Goal: Task Accomplishment & Management: Use online tool/utility

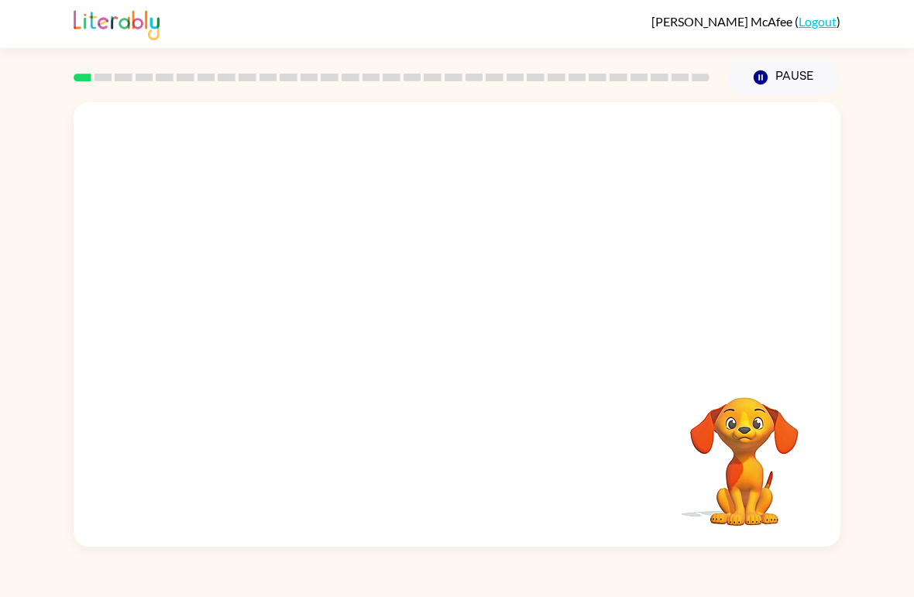
click at [143, 286] on div at bounding box center [457, 233] width 767 height 263
click at [114, 252] on video "Your browser must support playing .mp4 files to use Literably. Please try using…" at bounding box center [457, 233] width 767 height 263
click at [416, 245] on video "Your browser must support playing .mp4 files to use Literably. Please try using…" at bounding box center [457, 233] width 767 height 263
click at [416, 243] on video "Your browser must support playing .mp4 files to use Literably. Please try using…" at bounding box center [457, 233] width 767 height 263
click at [416, 242] on video "Your browser must support playing .mp4 files to use Literably. Please try using…" at bounding box center [457, 233] width 767 height 263
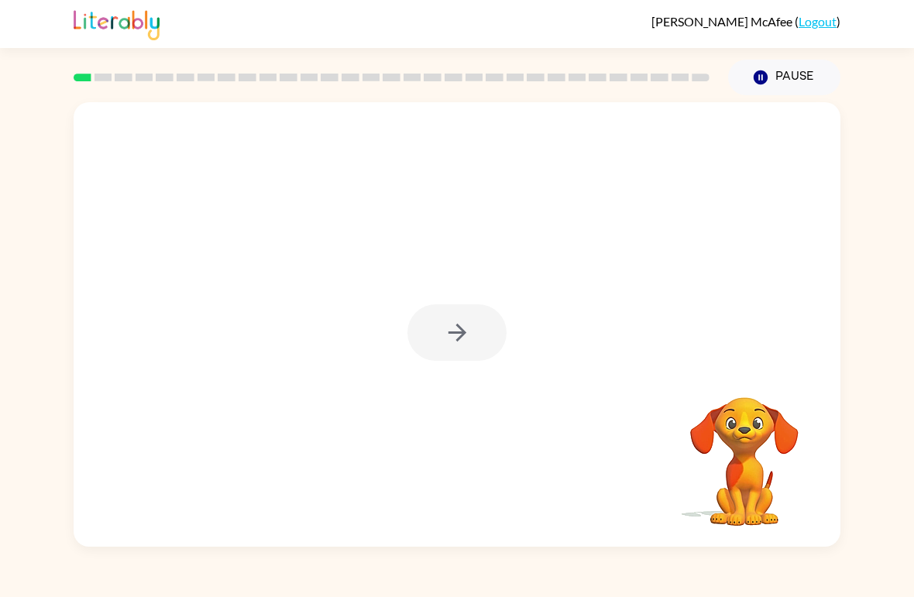
click at [487, 329] on div at bounding box center [456, 332] width 99 height 57
click at [474, 342] on div at bounding box center [456, 332] width 99 height 57
click at [465, 337] on icon "button" at bounding box center [457, 332] width 27 height 27
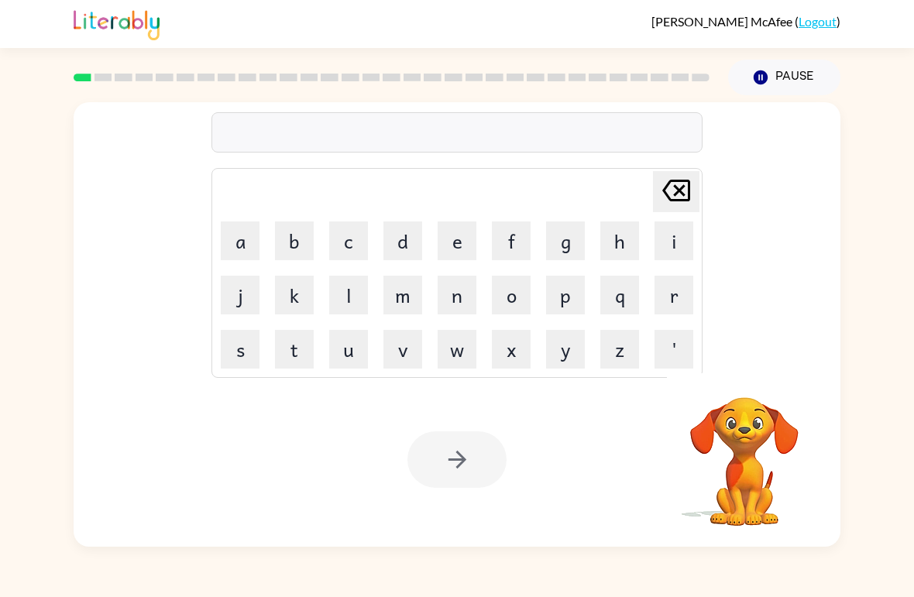
click at [456, 337] on button "w" at bounding box center [457, 349] width 39 height 39
click at [661, 179] on icon "Delete Delete last character input" at bounding box center [676, 190] width 37 height 37
click at [674, 307] on button "r" at bounding box center [673, 295] width 39 height 39
click at [322, 361] on td "u" at bounding box center [348, 349] width 53 height 53
click at [349, 345] on button "u" at bounding box center [348, 349] width 39 height 39
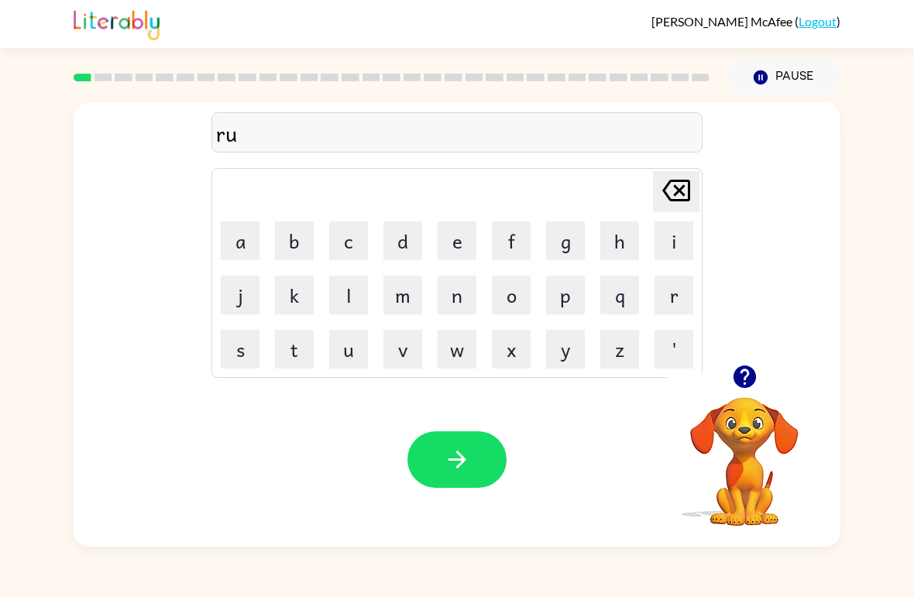
click at [296, 240] on button "b" at bounding box center [294, 241] width 39 height 39
click at [475, 465] on button "button" at bounding box center [456, 459] width 99 height 57
click at [411, 300] on button "m" at bounding box center [402, 295] width 39 height 39
click at [513, 293] on button "o" at bounding box center [511, 295] width 39 height 39
click at [738, 374] on icon "button" at bounding box center [744, 377] width 22 height 22
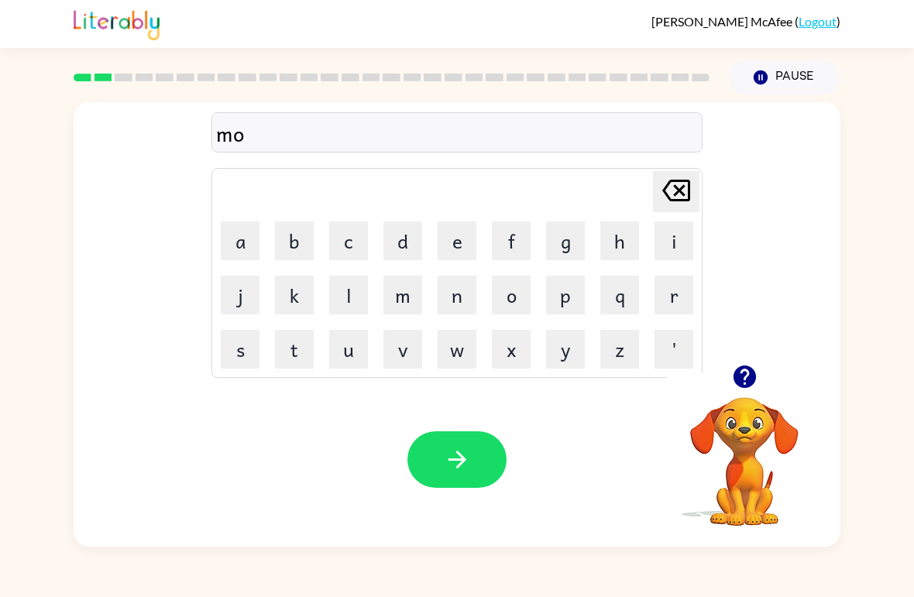
click at [610, 239] on button "h" at bounding box center [619, 241] width 39 height 39
click at [671, 188] on icon "Delete Delete last character input" at bounding box center [676, 190] width 37 height 37
click at [290, 354] on button "t" at bounding box center [294, 349] width 39 height 39
click at [611, 244] on button "h" at bounding box center [619, 241] width 39 height 39
click at [456, 469] on icon "button" at bounding box center [457, 459] width 27 height 27
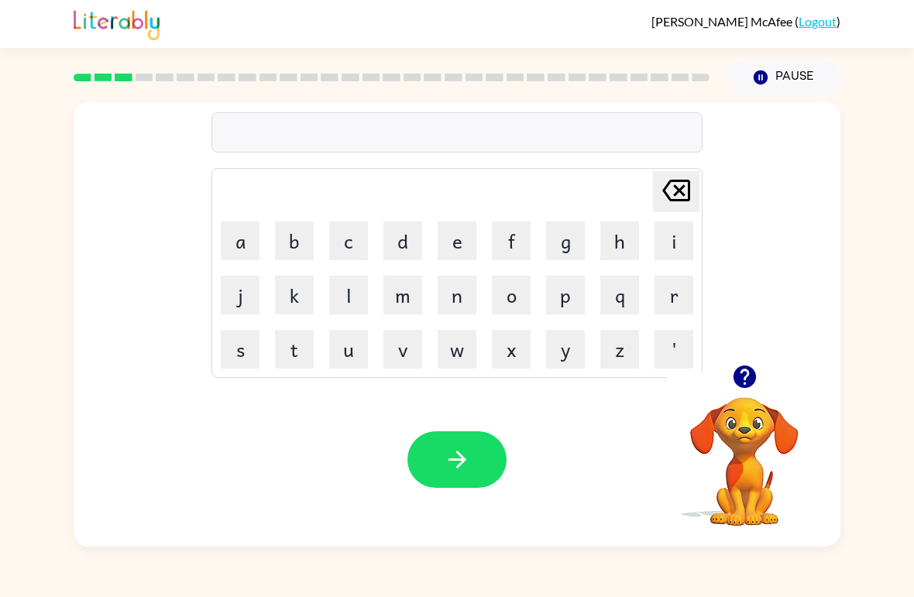
click at [402, 228] on button "d" at bounding box center [402, 241] width 39 height 39
click at [458, 246] on button "e" at bounding box center [457, 241] width 39 height 39
click at [460, 308] on button "n" at bounding box center [457, 295] width 39 height 39
click at [495, 479] on button "button" at bounding box center [456, 459] width 99 height 57
click at [254, 352] on button "s" at bounding box center [240, 349] width 39 height 39
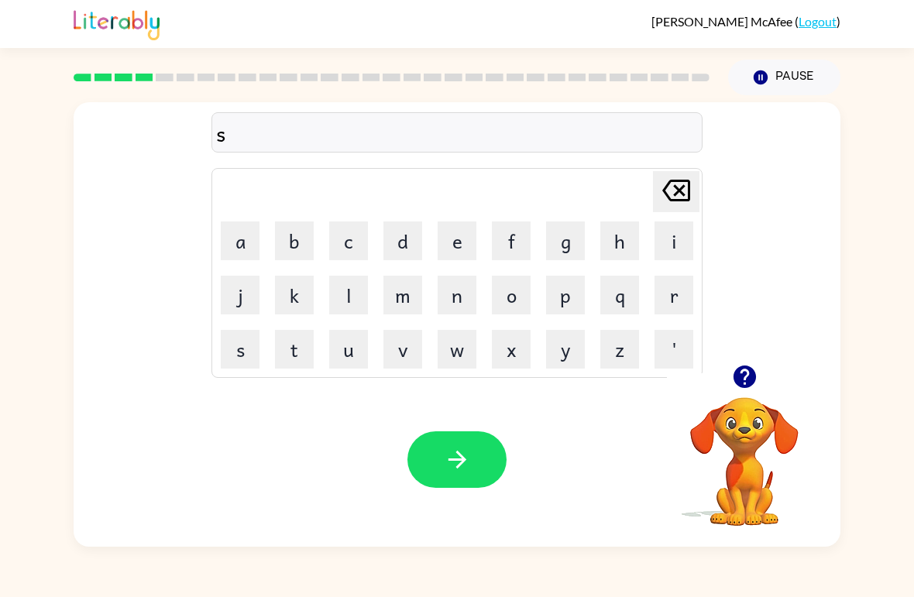
click at [567, 311] on button "p" at bounding box center [565, 295] width 39 height 39
click at [519, 289] on button "o" at bounding box center [511, 295] width 39 height 39
click at [744, 396] on button "button" at bounding box center [744, 376] width 39 height 39
click at [307, 352] on button "t" at bounding box center [294, 349] width 39 height 39
click at [440, 440] on button "button" at bounding box center [456, 459] width 99 height 57
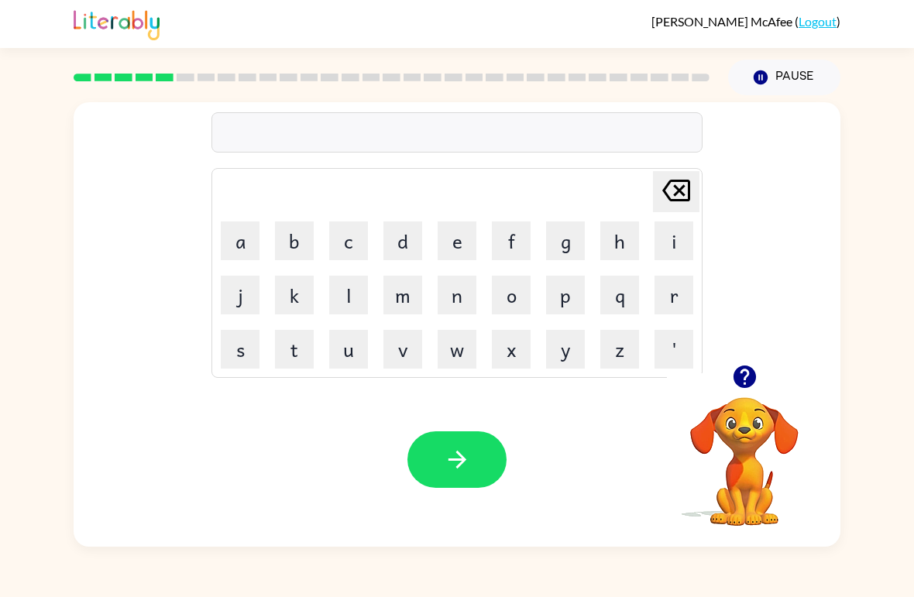
click at [223, 332] on button "s" at bounding box center [240, 349] width 39 height 39
click at [448, 356] on button "w" at bounding box center [457, 349] width 39 height 39
click at [239, 239] on button "a" at bounding box center [240, 241] width 39 height 39
click at [568, 296] on button "p" at bounding box center [565, 295] width 39 height 39
click at [225, 334] on button "s" at bounding box center [240, 349] width 39 height 39
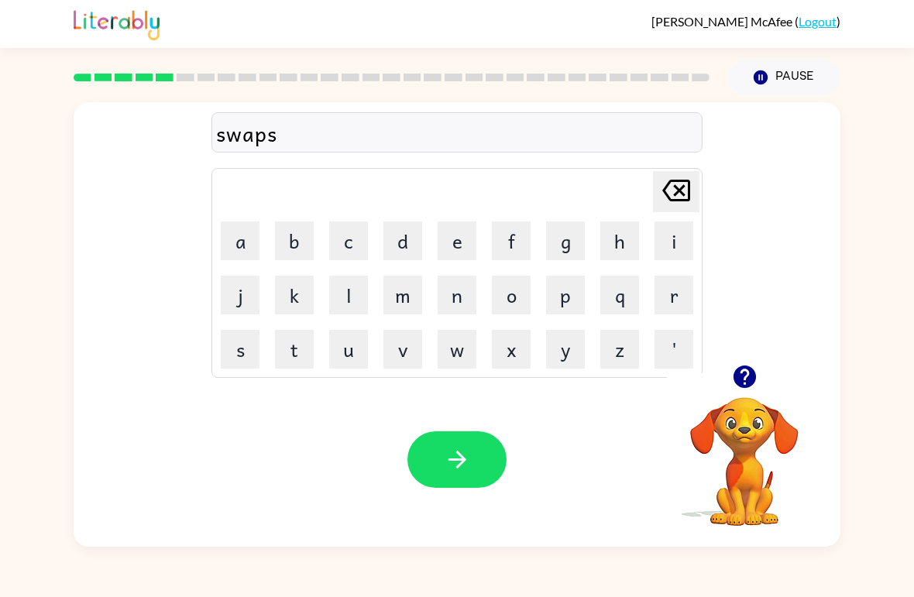
click at [665, 190] on icon at bounding box center [676, 191] width 28 height 22
click at [288, 342] on button "t" at bounding box center [294, 349] width 39 height 39
click at [478, 467] on button "button" at bounding box center [456, 459] width 99 height 57
click at [733, 383] on icon "button" at bounding box center [744, 376] width 27 height 27
click at [571, 306] on button "p" at bounding box center [565, 295] width 39 height 39
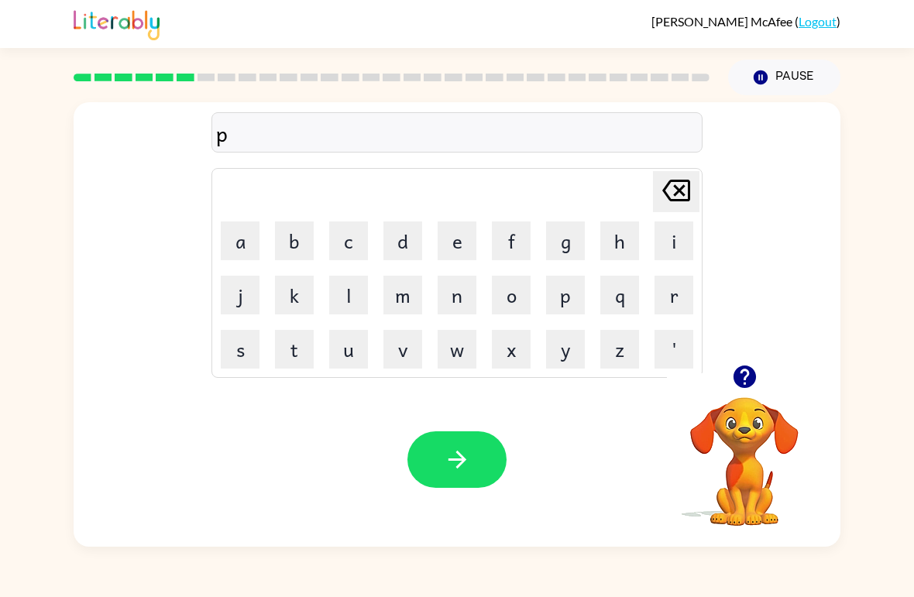
click at [673, 249] on button "i" at bounding box center [673, 241] width 39 height 39
click at [744, 383] on icon "button" at bounding box center [744, 377] width 22 height 22
click at [739, 396] on button "button" at bounding box center [744, 376] width 39 height 39
click at [747, 390] on icon "button" at bounding box center [744, 376] width 27 height 27
click at [446, 228] on button "e" at bounding box center [457, 241] width 39 height 39
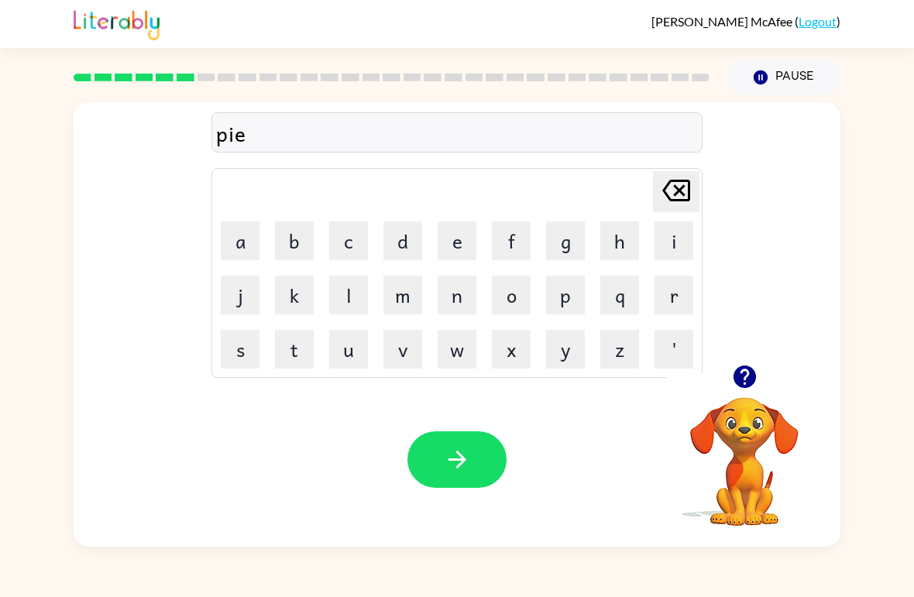
click at [458, 476] on button "button" at bounding box center [456, 459] width 99 height 57
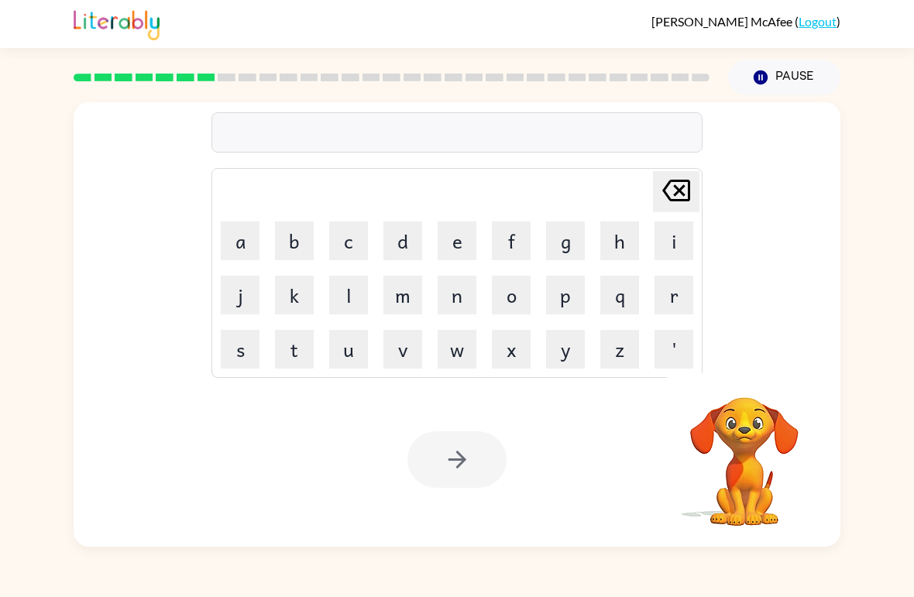
click at [355, 242] on button "c" at bounding box center [348, 241] width 39 height 39
click at [236, 234] on button "a" at bounding box center [240, 241] width 39 height 39
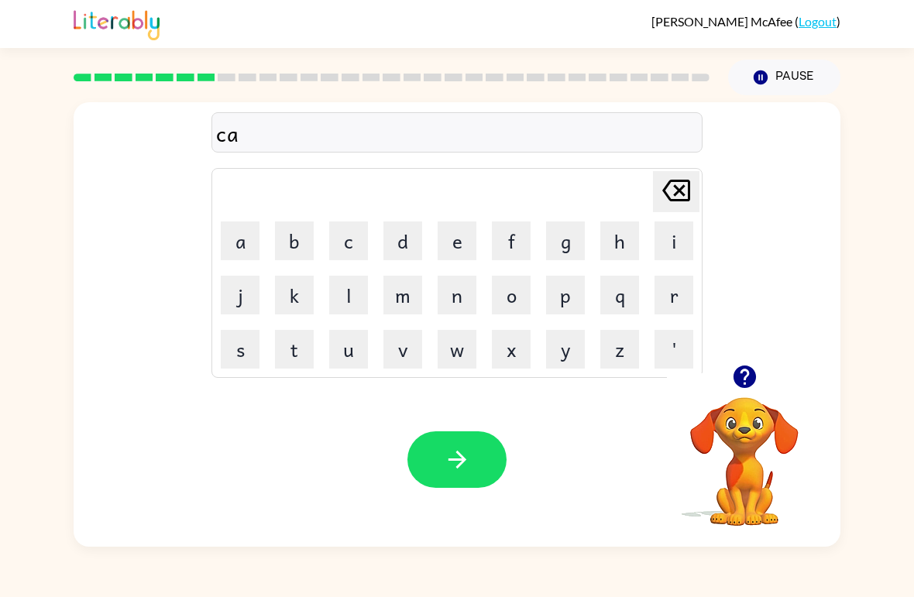
click at [457, 290] on button "n" at bounding box center [457, 295] width 39 height 39
click at [403, 246] on button "d" at bounding box center [402, 241] width 39 height 39
click at [505, 293] on button "o" at bounding box center [511, 295] width 39 height 39
click at [348, 293] on button "l" at bounding box center [348, 295] width 39 height 39
click at [463, 486] on button "button" at bounding box center [456, 459] width 99 height 57
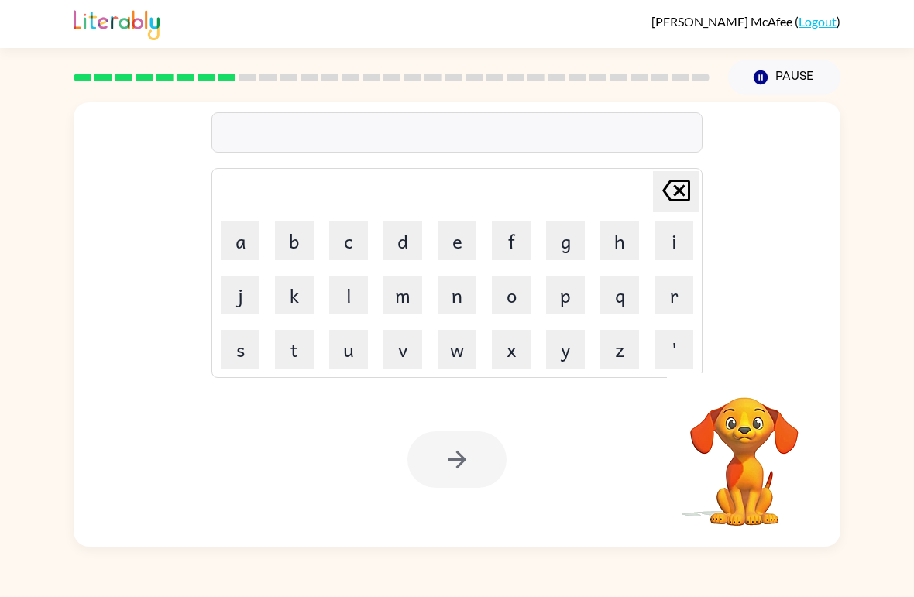
click at [305, 242] on button "b" at bounding box center [294, 241] width 39 height 39
click at [245, 232] on button "a" at bounding box center [240, 241] width 39 height 39
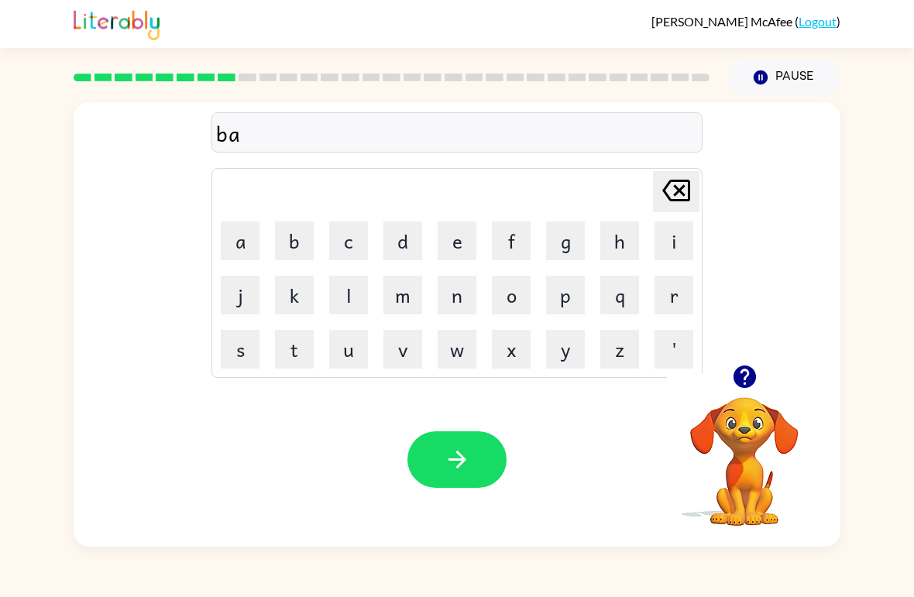
click at [312, 349] on button "t" at bounding box center [294, 349] width 39 height 39
click at [622, 246] on button "h" at bounding box center [619, 241] width 39 height 39
click at [470, 486] on button "button" at bounding box center [456, 459] width 99 height 57
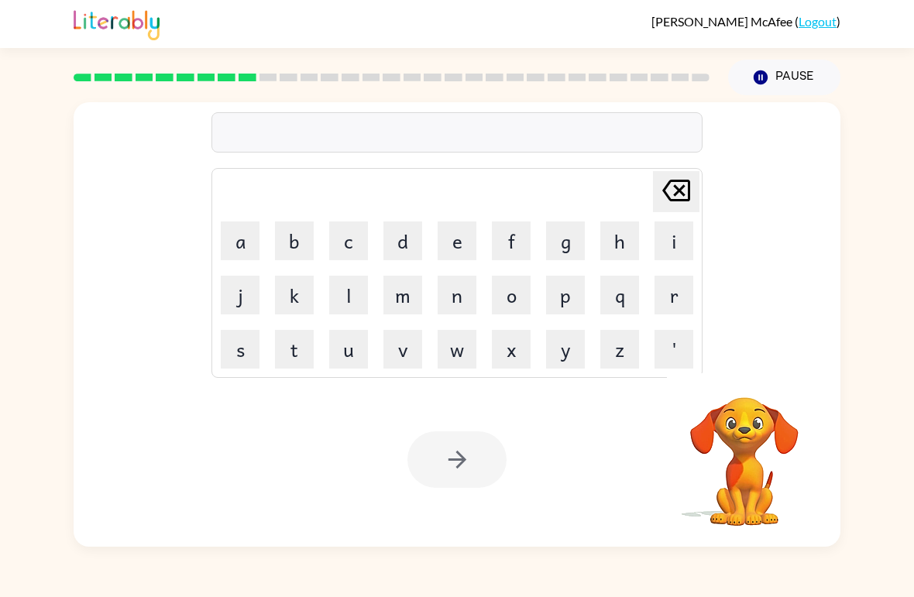
click at [346, 258] on button "c" at bounding box center [348, 241] width 39 height 39
click at [331, 311] on button "l" at bounding box center [348, 295] width 39 height 39
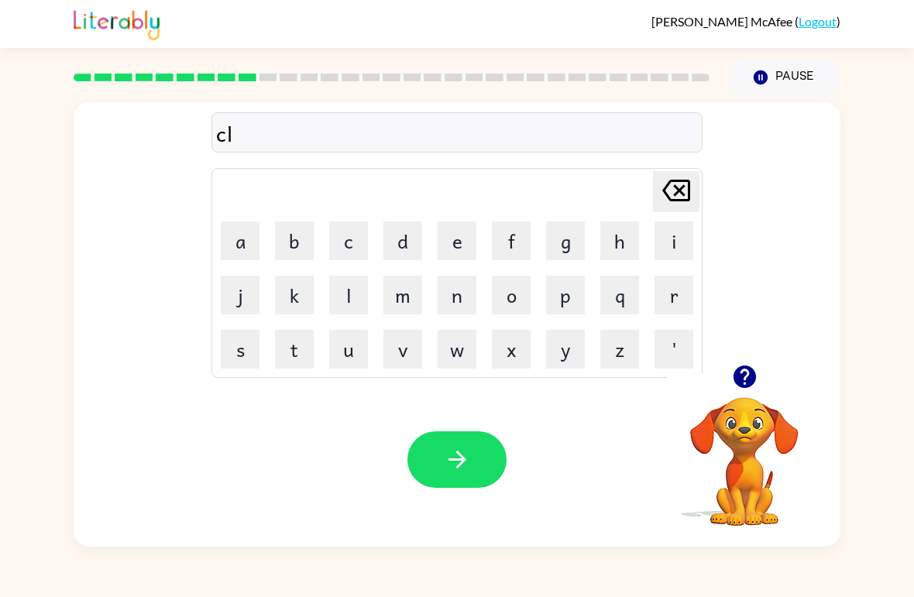
click at [244, 245] on button "a" at bounding box center [240, 241] width 39 height 39
click at [467, 290] on button "n" at bounding box center [457, 295] width 39 height 39
click at [453, 245] on button "e" at bounding box center [457, 241] width 39 height 39
click at [456, 248] on button "e" at bounding box center [457, 241] width 39 height 39
click at [685, 201] on icon at bounding box center [676, 191] width 28 height 22
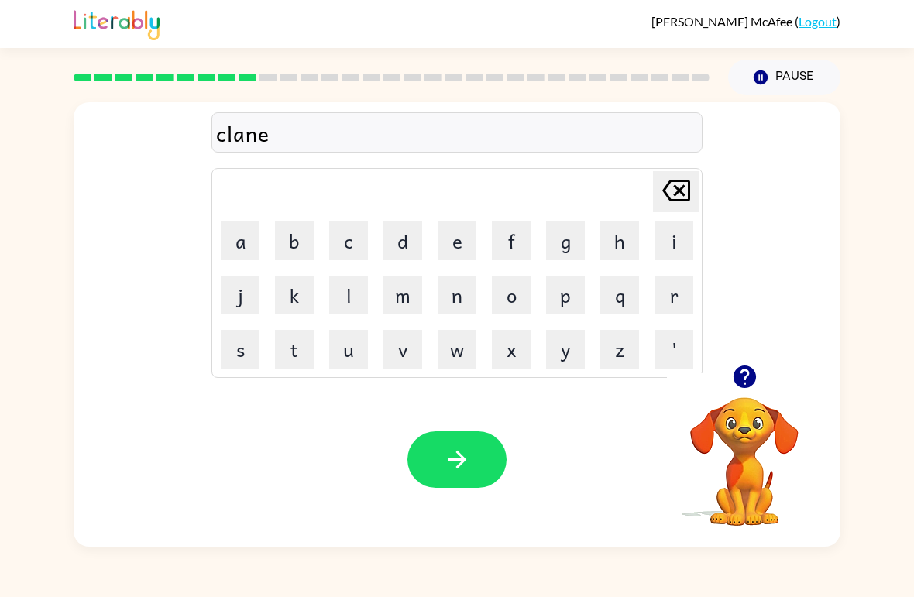
click at [685, 201] on icon at bounding box center [676, 191] width 28 height 22
click at [487, 450] on button "button" at bounding box center [456, 459] width 99 height 57
click at [228, 355] on button "s" at bounding box center [240, 349] width 39 height 39
click at [528, 308] on button "o" at bounding box center [511, 295] width 39 height 39
click at [351, 252] on button "c" at bounding box center [348, 241] width 39 height 39
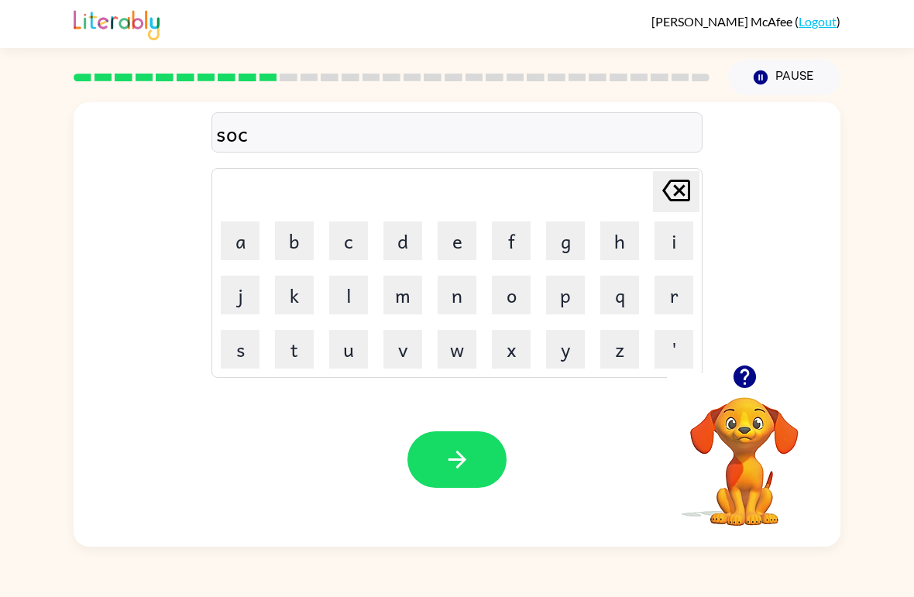
click at [458, 249] on button "e" at bounding box center [457, 241] width 39 height 39
click at [452, 256] on button "e" at bounding box center [457, 241] width 39 height 39
click at [675, 208] on icon "Delete Delete last character input" at bounding box center [676, 190] width 37 height 37
click at [669, 202] on icon "Delete Delete last character input" at bounding box center [676, 190] width 37 height 37
click at [482, 475] on button "button" at bounding box center [456, 459] width 99 height 57
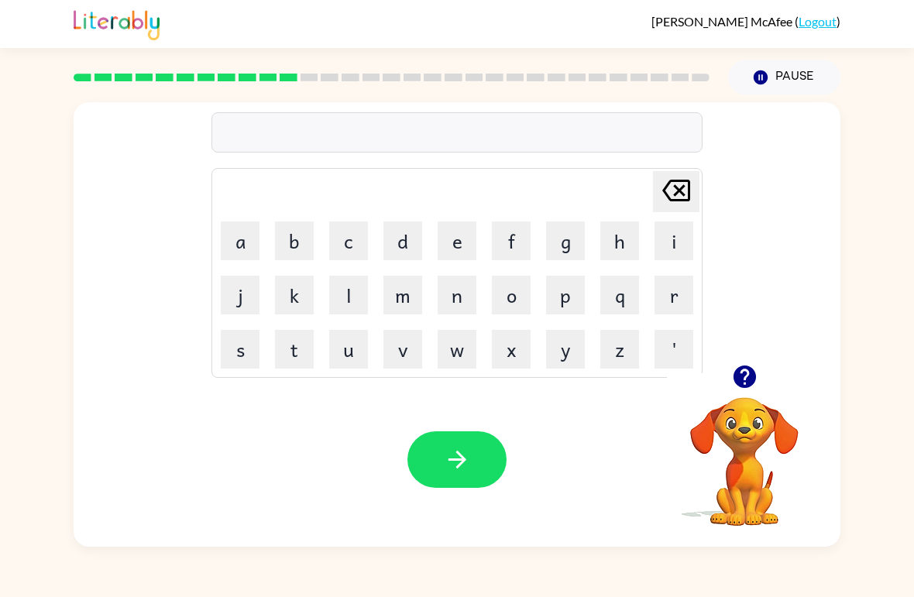
click at [741, 379] on icon "button" at bounding box center [744, 377] width 22 height 22
click at [568, 249] on button "g" at bounding box center [565, 241] width 39 height 39
click at [251, 244] on button "a" at bounding box center [240, 241] width 39 height 39
click at [243, 352] on button "s" at bounding box center [240, 349] width 39 height 39
click at [470, 234] on button "e" at bounding box center [457, 241] width 39 height 39
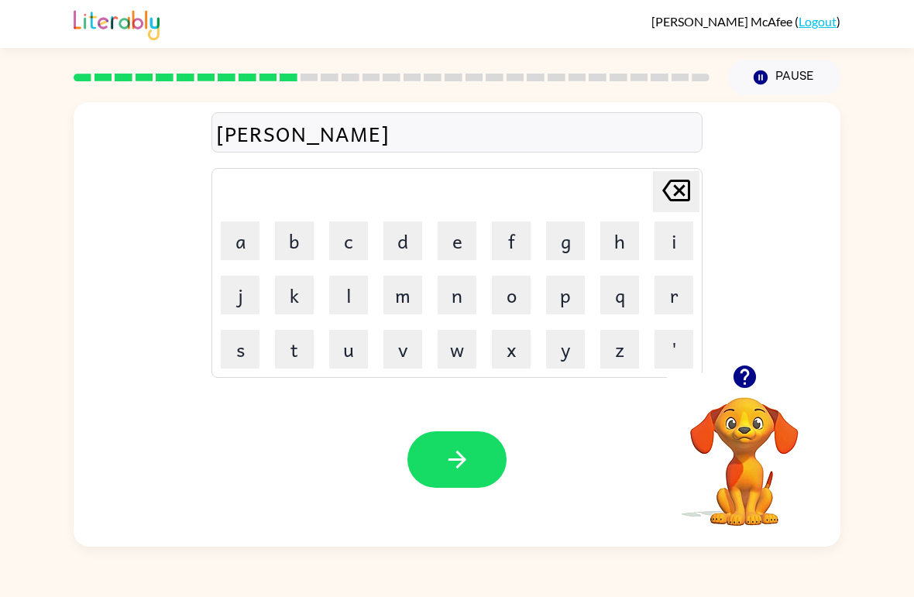
click at [453, 455] on icon "button" at bounding box center [457, 459] width 27 height 27
click at [467, 248] on button "e" at bounding box center [457, 241] width 39 height 39
click at [511, 356] on button "x" at bounding box center [511, 349] width 39 height 39
click at [247, 390] on div "Your browser must support playing .mp4 files to use Literably. Please try using…" at bounding box center [457, 460] width 767 height 174
click at [250, 352] on button "s" at bounding box center [240, 349] width 39 height 39
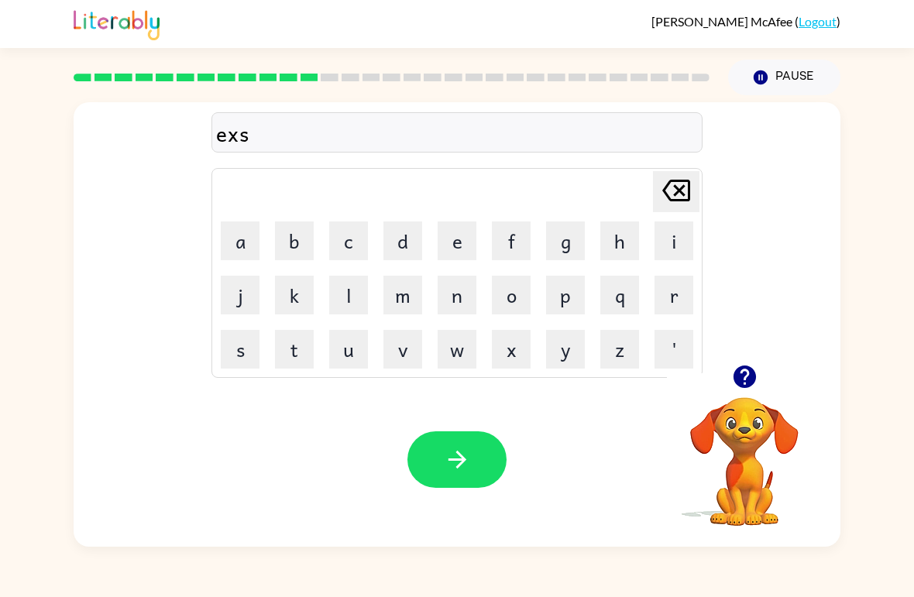
click at [579, 295] on button "p" at bounding box center [565, 295] width 39 height 39
click at [342, 287] on button "l" at bounding box center [348, 295] width 39 height 39
click at [505, 290] on button "o" at bounding box center [511, 295] width 39 height 39
click at [395, 242] on button "d" at bounding box center [402, 241] width 39 height 39
click at [454, 438] on button "button" at bounding box center [456, 459] width 99 height 57
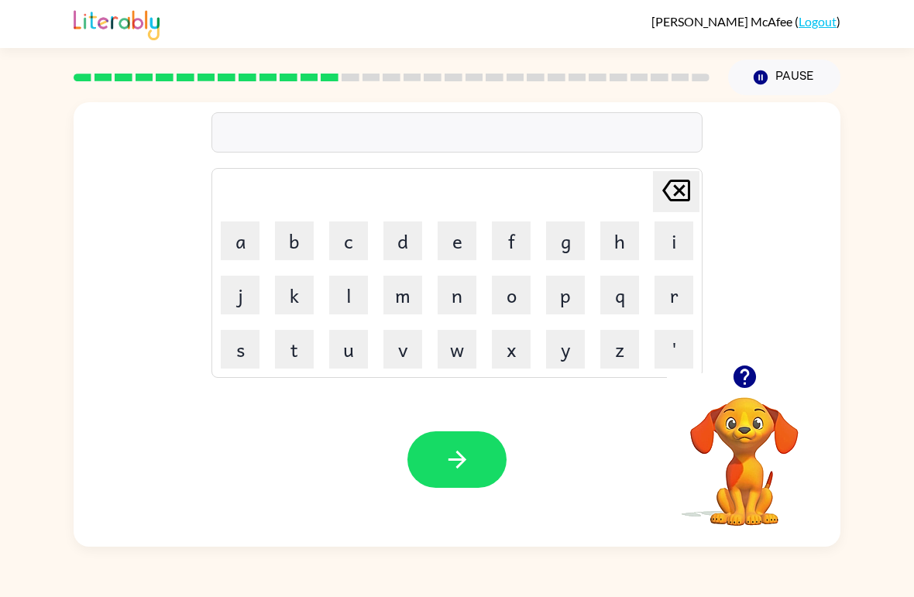
click at [254, 358] on button "s" at bounding box center [240, 349] width 39 height 39
click at [445, 361] on button "w" at bounding box center [457, 349] width 39 height 39
click at [458, 239] on button "e" at bounding box center [457, 241] width 39 height 39
click at [468, 256] on button "e" at bounding box center [457, 241] width 39 height 39
click at [448, 309] on button "n" at bounding box center [457, 295] width 39 height 39
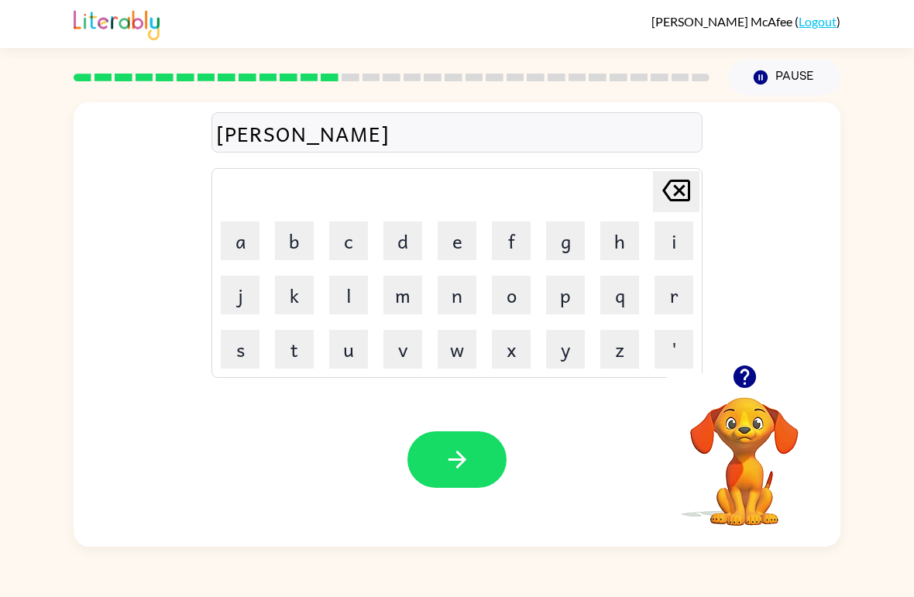
click at [453, 242] on button "e" at bounding box center [457, 241] width 39 height 39
click at [241, 352] on button "s" at bounding box center [240, 349] width 39 height 39
click at [481, 464] on button "button" at bounding box center [456, 459] width 99 height 57
click at [623, 243] on button "h" at bounding box center [619, 241] width 39 height 39
click at [674, 239] on button "i" at bounding box center [673, 241] width 39 height 39
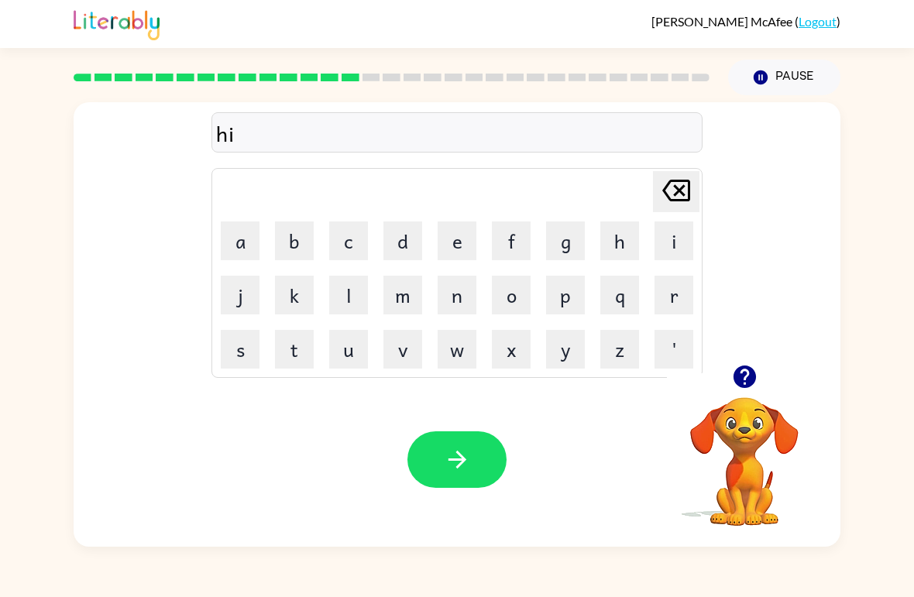
click at [567, 300] on button "p" at bounding box center [565, 295] width 39 height 39
click at [499, 313] on button "o" at bounding box center [511, 295] width 39 height 39
click at [468, 356] on button "w" at bounding box center [457, 349] width 39 height 39
click at [484, 475] on button "button" at bounding box center [456, 459] width 99 height 57
click at [503, 269] on td "o" at bounding box center [511, 295] width 53 height 53
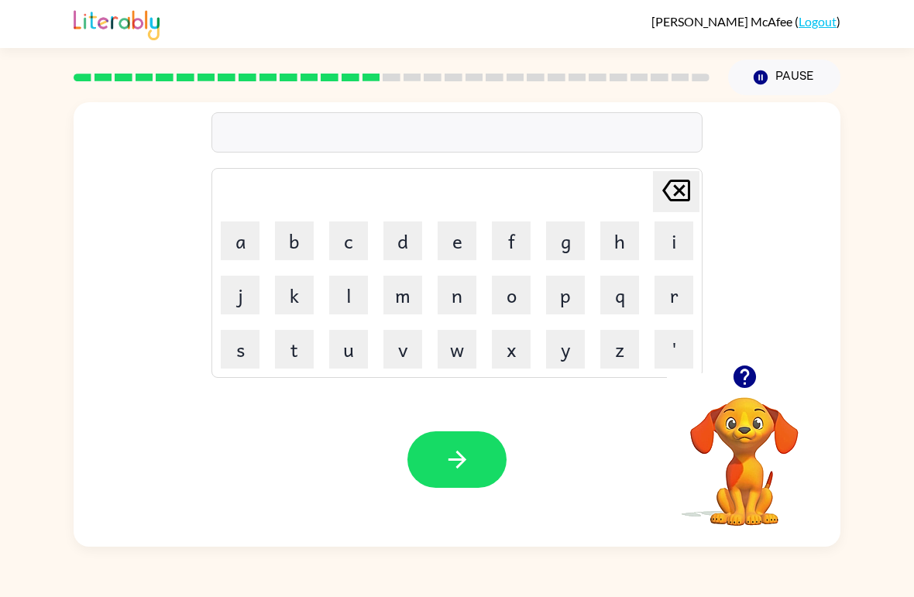
click at [515, 244] on button "f" at bounding box center [511, 241] width 39 height 39
click at [507, 313] on button "o" at bounding box center [511, 295] width 39 height 39
click at [683, 291] on button "r" at bounding box center [673, 295] width 39 height 39
click at [348, 247] on button "c" at bounding box center [348, 241] width 39 height 39
click at [469, 461] on icon "button" at bounding box center [457, 459] width 27 height 27
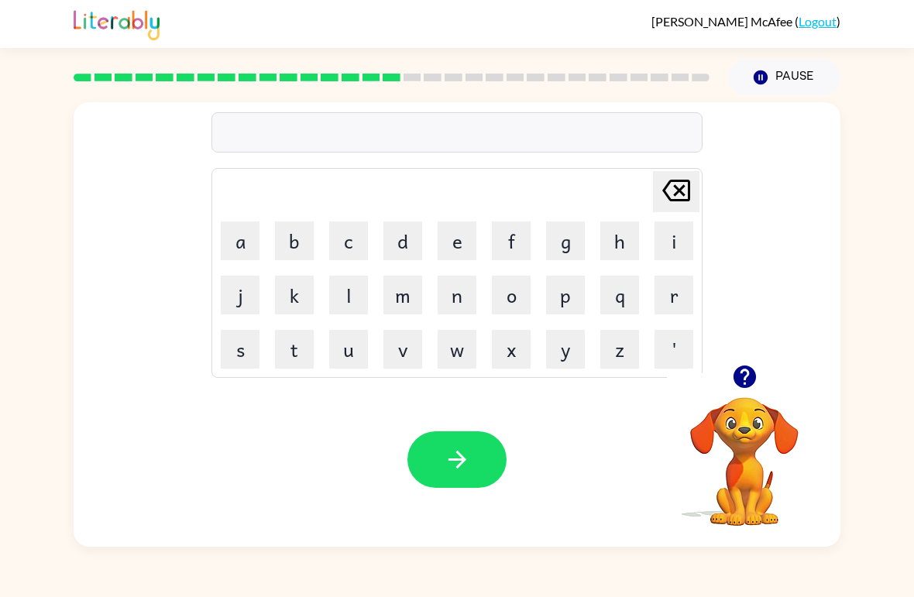
click at [470, 368] on button "w" at bounding box center [457, 349] width 39 height 39
click at [473, 259] on button "e" at bounding box center [457, 241] width 39 height 39
click at [300, 249] on button "b" at bounding box center [294, 241] width 39 height 39
click at [473, 487] on button "button" at bounding box center [456, 459] width 99 height 57
click at [255, 335] on button "s" at bounding box center [240, 349] width 39 height 39
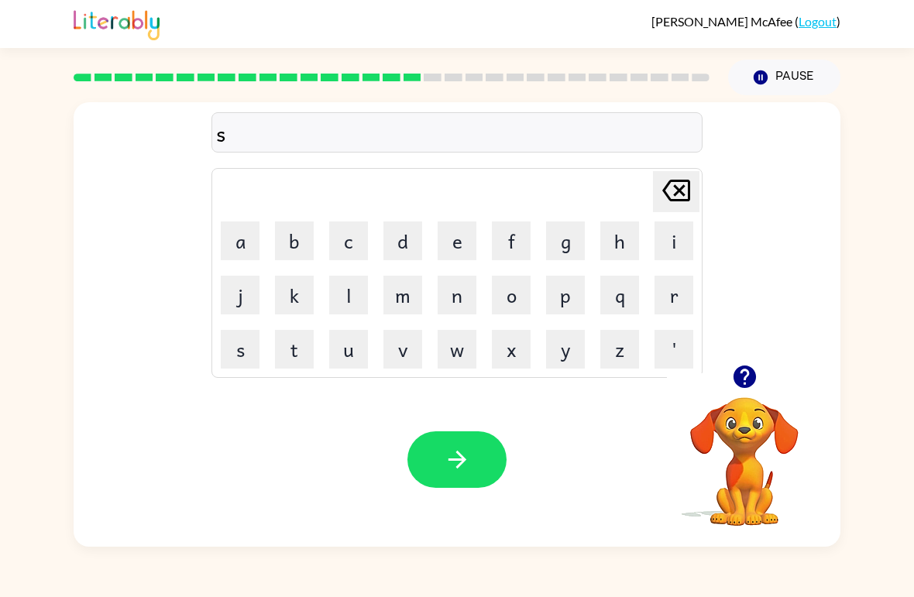
click at [251, 357] on button "s" at bounding box center [240, 349] width 39 height 39
click at [681, 211] on div "Delete Delete last character input" at bounding box center [676, 191] width 37 height 39
click at [345, 284] on button "l" at bounding box center [348, 295] width 39 height 39
click at [462, 256] on button "e" at bounding box center [457, 241] width 39 height 39
click at [469, 233] on button "e" at bounding box center [457, 241] width 39 height 39
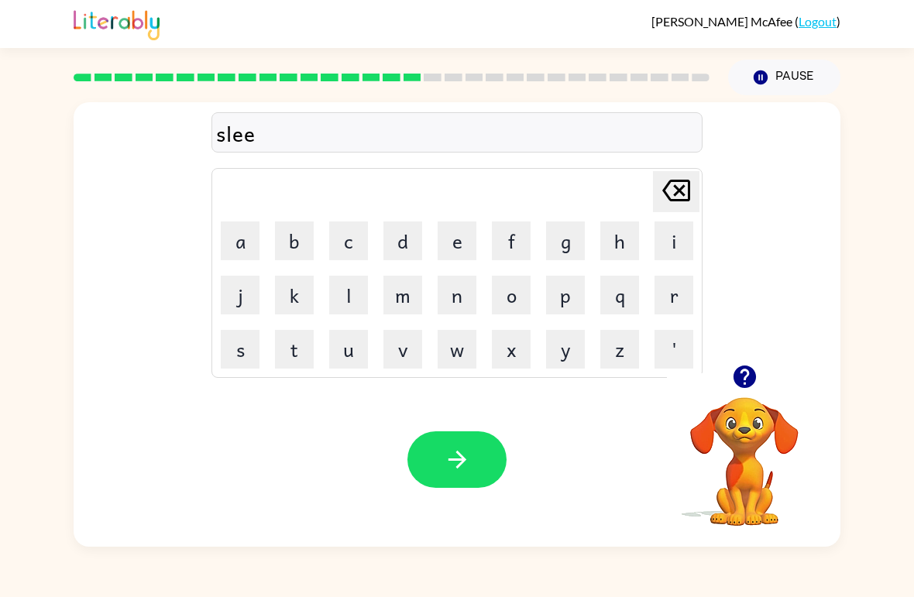
click at [687, 201] on icon at bounding box center [676, 191] width 28 height 22
click at [577, 298] on button "p" at bounding box center [565, 295] width 39 height 39
click at [308, 341] on button "t" at bounding box center [294, 349] width 39 height 39
click at [448, 460] on icon "button" at bounding box center [457, 459] width 27 height 27
click at [621, 259] on button "h" at bounding box center [619, 241] width 39 height 39
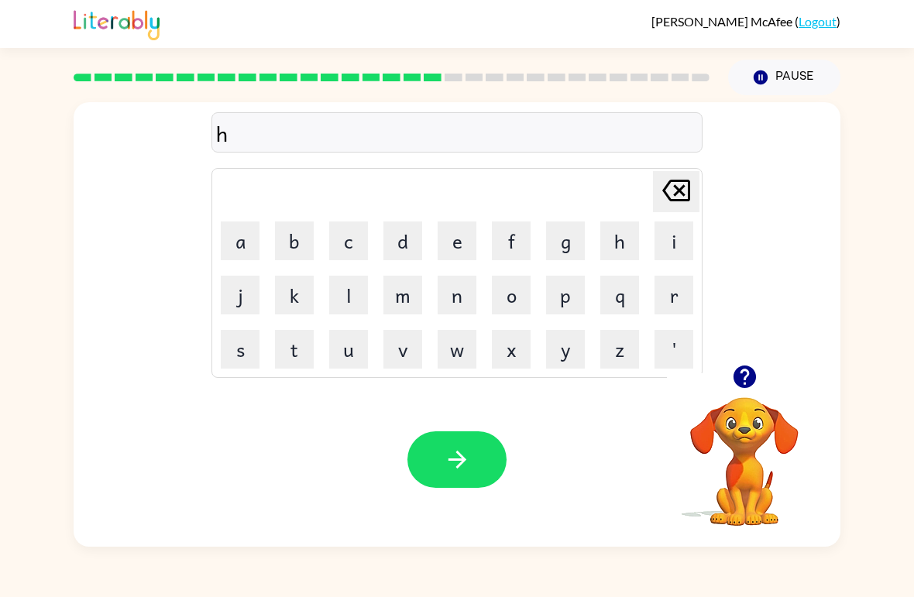
click at [558, 297] on button "p" at bounding box center [565, 295] width 39 height 39
click at [663, 191] on icon at bounding box center [676, 191] width 28 height 22
click at [515, 304] on button "o" at bounding box center [511, 295] width 39 height 39
click at [672, 294] on button "r" at bounding box center [673, 295] width 39 height 39
click at [669, 181] on icon "Delete Delete last character input" at bounding box center [676, 190] width 37 height 37
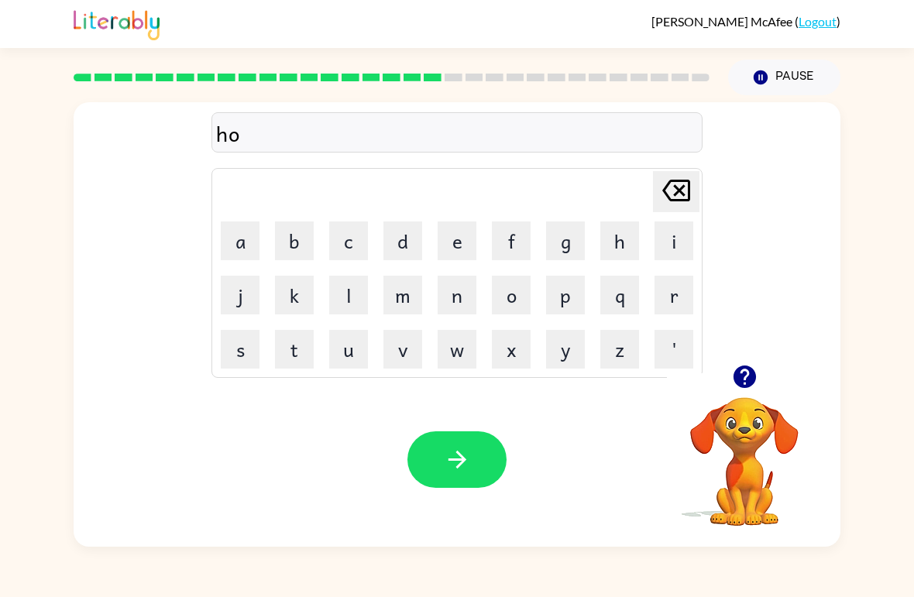
click at [244, 244] on button "a" at bounding box center [240, 241] width 39 height 39
click at [671, 304] on button "r" at bounding box center [673, 295] width 39 height 39
click at [582, 273] on td "p" at bounding box center [565, 295] width 53 height 53
click at [400, 254] on button "d" at bounding box center [402, 241] width 39 height 39
click at [662, 208] on icon "Delete Delete last character input" at bounding box center [676, 190] width 37 height 37
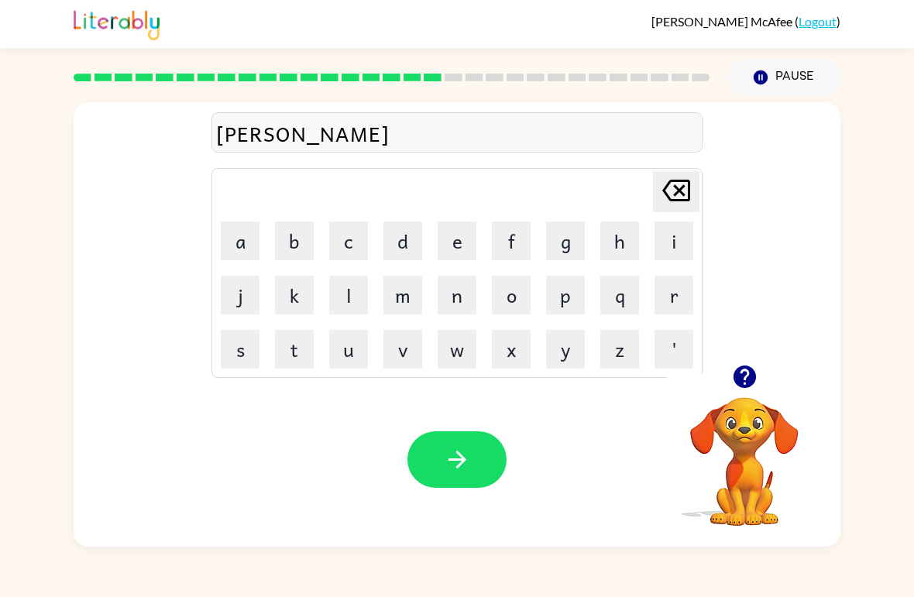
click at [661, 222] on button "i" at bounding box center [673, 241] width 39 height 39
click at [685, 197] on icon "Delete Delete last character input" at bounding box center [676, 190] width 37 height 37
click at [671, 208] on icon "Delete Delete last character input" at bounding box center [676, 190] width 37 height 37
click at [673, 204] on icon "Delete Delete last character input" at bounding box center [676, 190] width 37 height 37
click at [672, 204] on icon "Delete Delete last character input" at bounding box center [676, 190] width 37 height 37
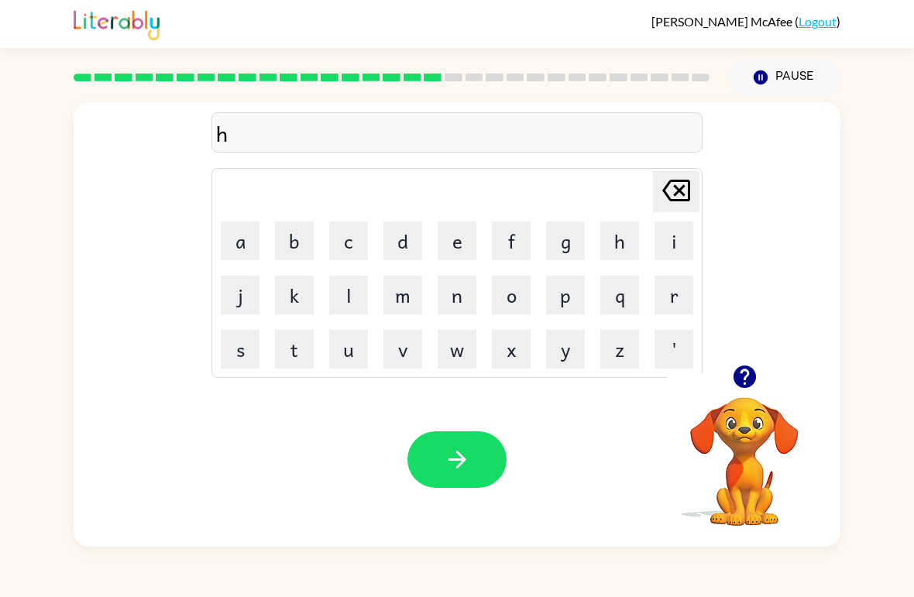
click at [750, 393] on button "button" at bounding box center [744, 376] width 39 height 39
click at [235, 247] on button "a" at bounding box center [240, 241] width 39 height 39
click at [671, 314] on button "r" at bounding box center [673, 295] width 39 height 39
click at [393, 242] on button "d" at bounding box center [402, 241] width 39 height 39
click at [471, 488] on button "button" at bounding box center [456, 459] width 99 height 57
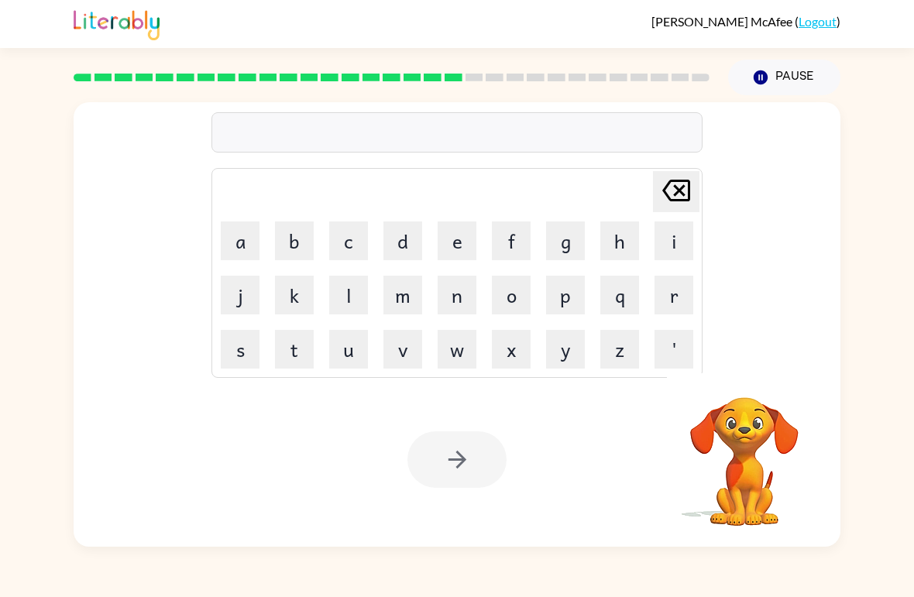
click at [668, 314] on button "r" at bounding box center [673, 295] width 39 height 39
click at [503, 297] on button "o" at bounding box center [511, 295] width 39 height 39
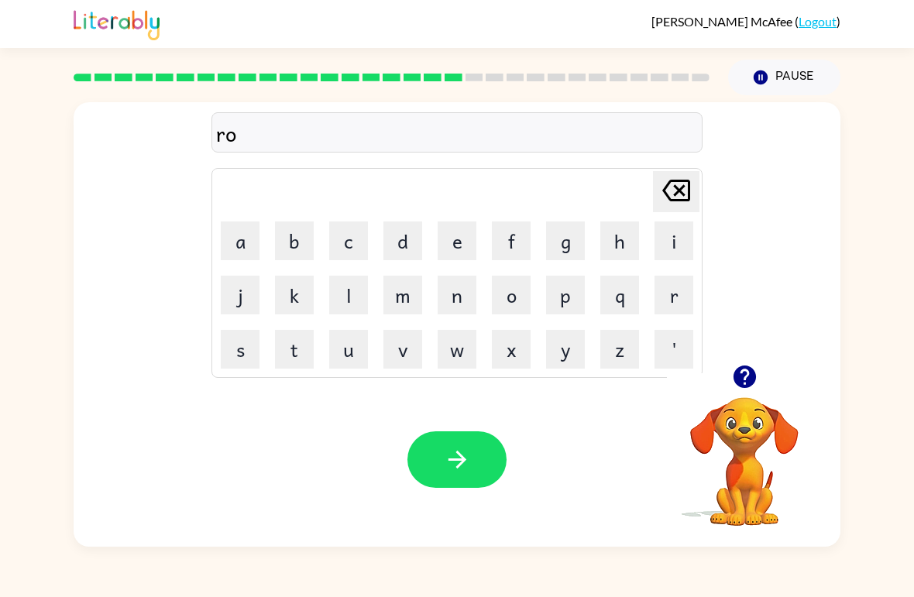
click at [403, 250] on button "d" at bounding box center [402, 241] width 39 height 39
click at [457, 244] on button "e" at bounding box center [457, 241] width 39 height 39
click at [441, 455] on button "button" at bounding box center [456, 459] width 99 height 57
click at [769, 356] on div "Delete Delete last character input a b c d e f g h i j k l m n o p q r s t u v …" at bounding box center [457, 233] width 767 height 263
click at [733, 391] on button "button" at bounding box center [744, 376] width 39 height 39
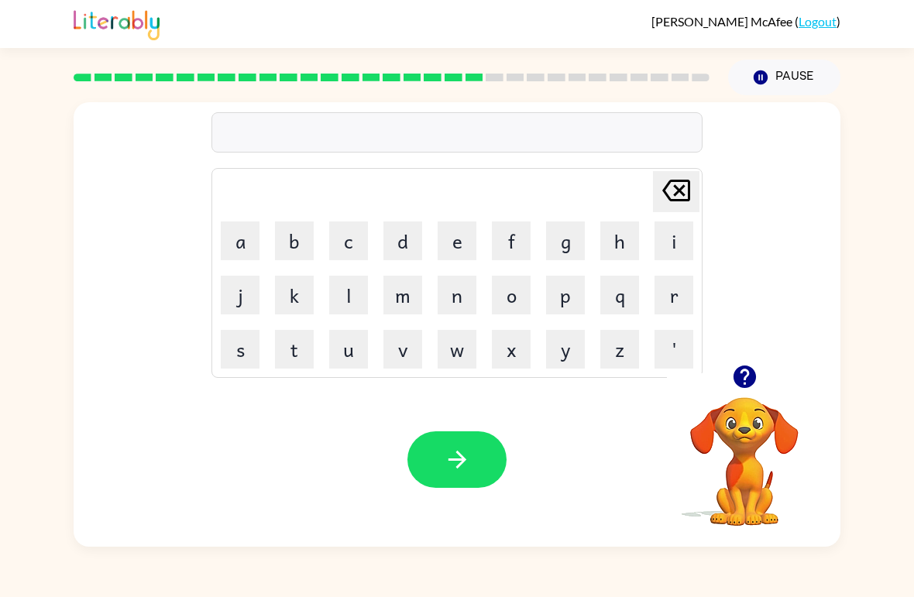
click at [672, 312] on button "r" at bounding box center [673, 295] width 39 height 39
click at [452, 253] on button "e" at bounding box center [457, 241] width 39 height 39
click at [453, 244] on button "e" at bounding box center [457, 241] width 39 height 39
click at [691, 189] on icon "Delete Delete last character input" at bounding box center [676, 190] width 37 height 37
click at [252, 360] on button "s" at bounding box center [240, 349] width 39 height 39
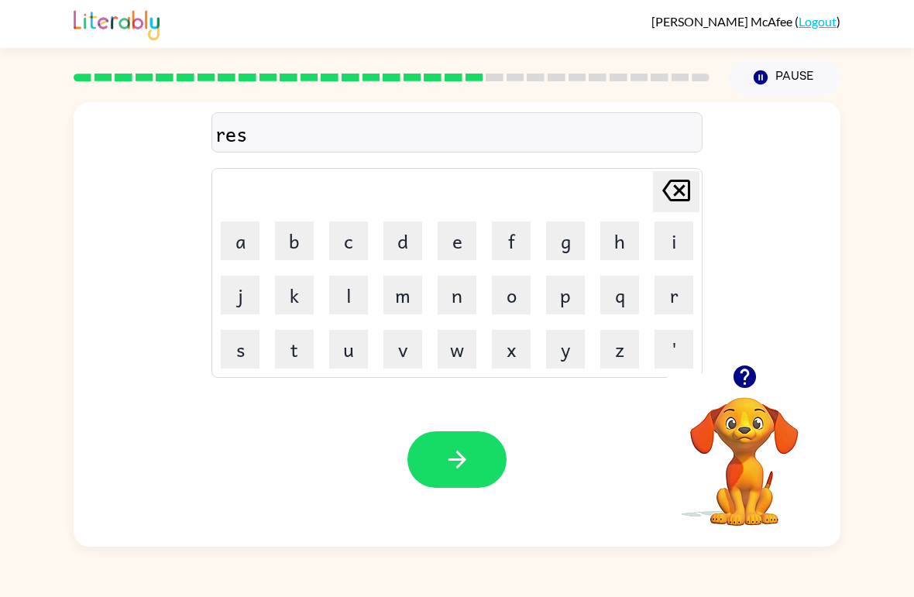
click at [304, 355] on button "t" at bounding box center [294, 349] width 39 height 39
click at [460, 258] on button "e" at bounding box center [457, 241] width 39 height 39
click at [225, 381] on div "Your browser must support playing .mp4 files to use Literably. Please try using…" at bounding box center [457, 460] width 767 height 174
click at [251, 341] on button "s" at bounding box center [240, 349] width 39 height 39
click at [466, 467] on icon "button" at bounding box center [457, 459] width 27 height 27
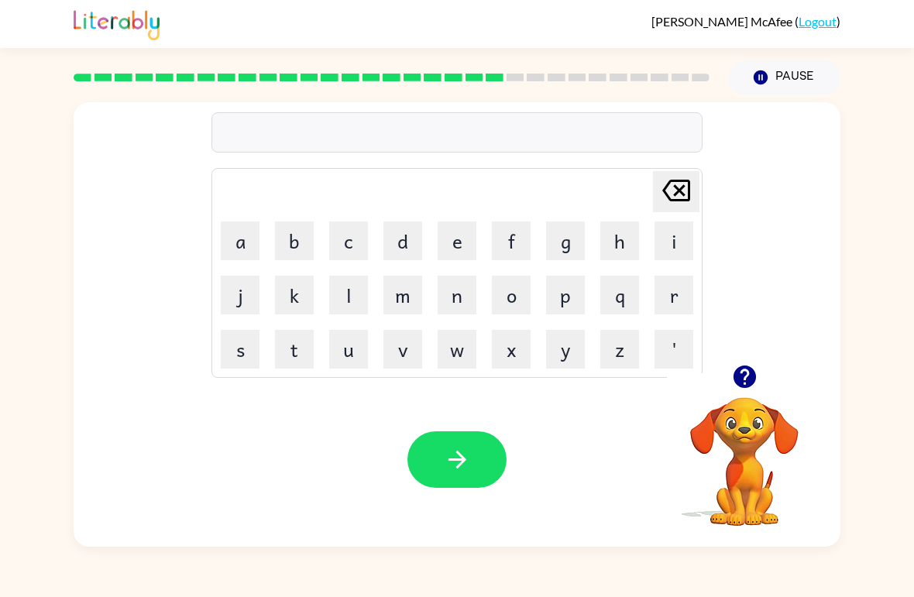
click at [466, 353] on button "w" at bounding box center [457, 349] width 39 height 39
click at [238, 252] on button "a" at bounding box center [240, 241] width 39 height 39
click at [347, 250] on button "c" at bounding box center [348, 241] width 39 height 39
click at [305, 306] on button "k" at bounding box center [294, 295] width 39 height 39
click at [457, 500] on div "Your browser must support playing .mp4 files to use Literably. Please try using…" at bounding box center [457, 460] width 767 height 174
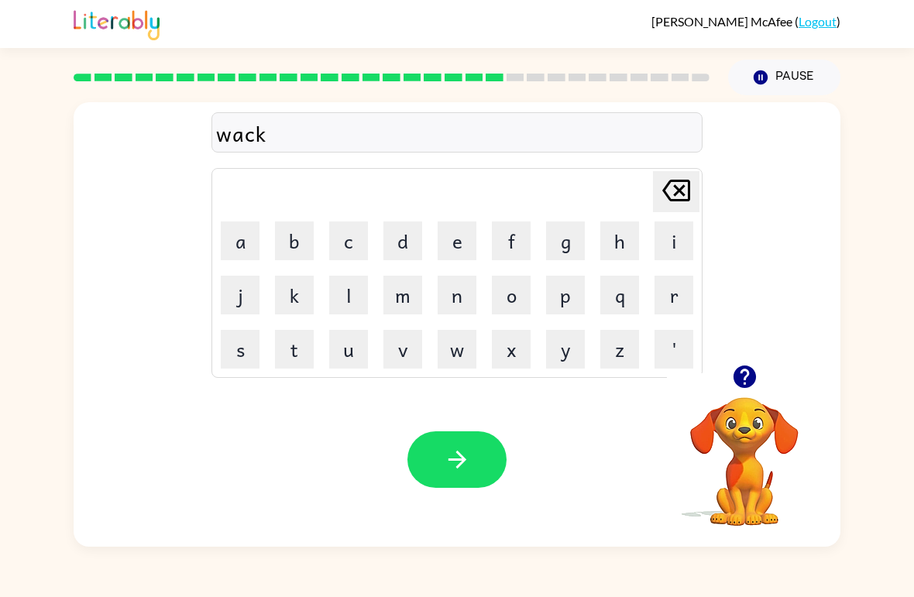
click at [490, 472] on button "button" at bounding box center [456, 459] width 99 height 57
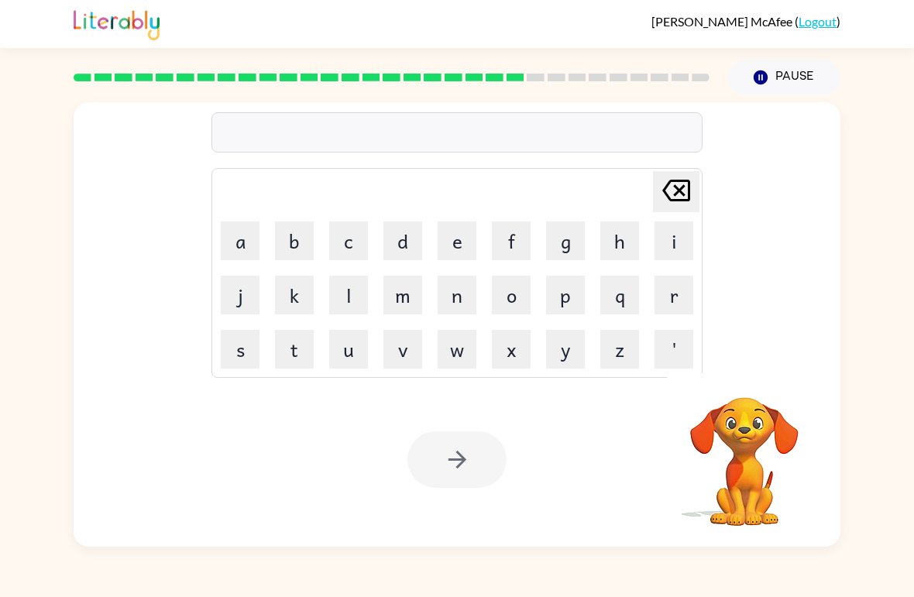
click at [241, 349] on button "s" at bounding box center [240, 349] width 39 height 39
click at [461, 314] on button "n" at bounding box center [457, 295] width 39 height 39
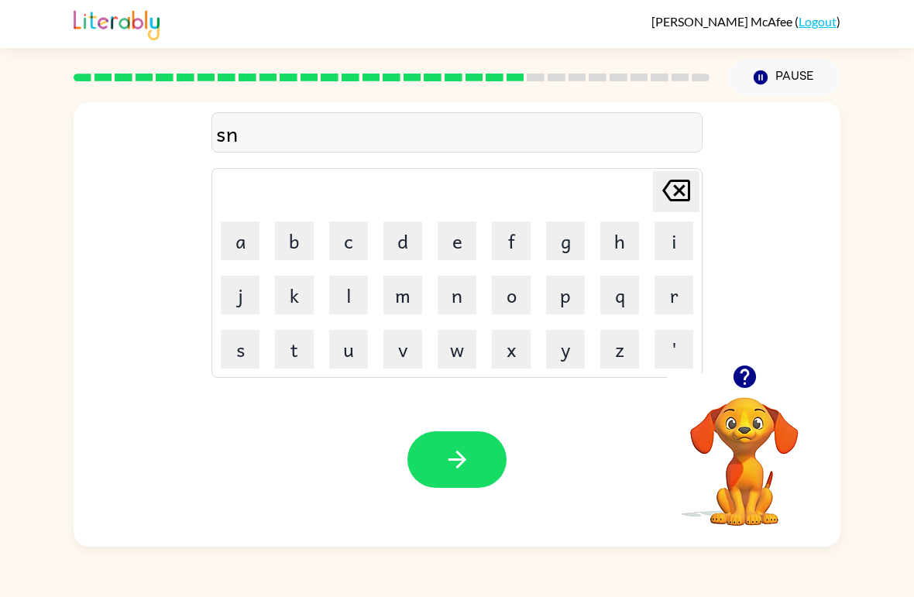
click at [513, 300] on button "o" at bounding box center [511, 295] width 39 height 39
click at [445, 367] on button "w" at bounding box center [457, 349] width 39 height 39
click at [418, 299] on button "m" at bounding box center [402, 295] width 39 height 39
click at [228, 245] on button "a" at bounding box center [240, 241] width 39 height 39
click at [467, 298] on button "n" at bounding box center [457, 295] width 39 height 39
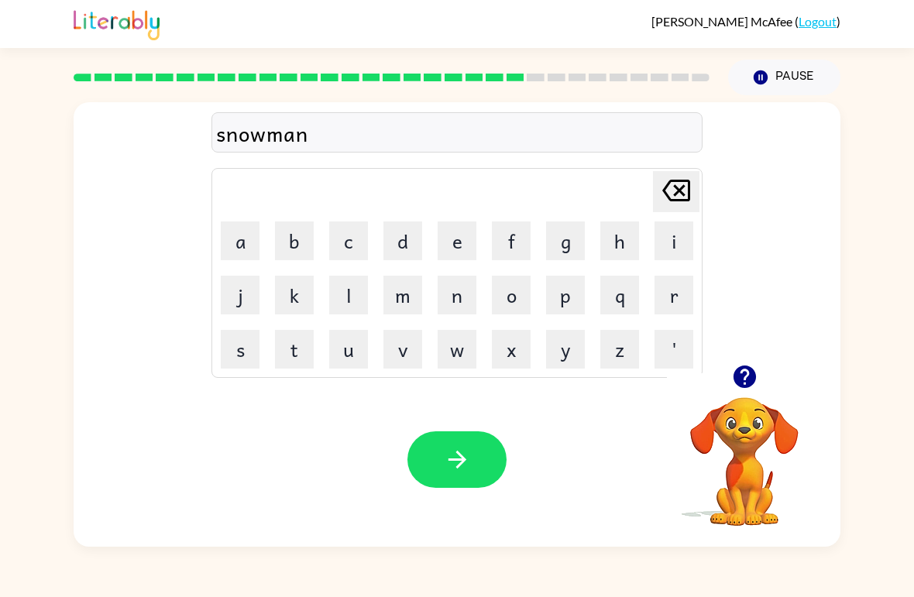
click at [463, 467] on icon "button" at bounding box center [457, 459] width 27 height 27
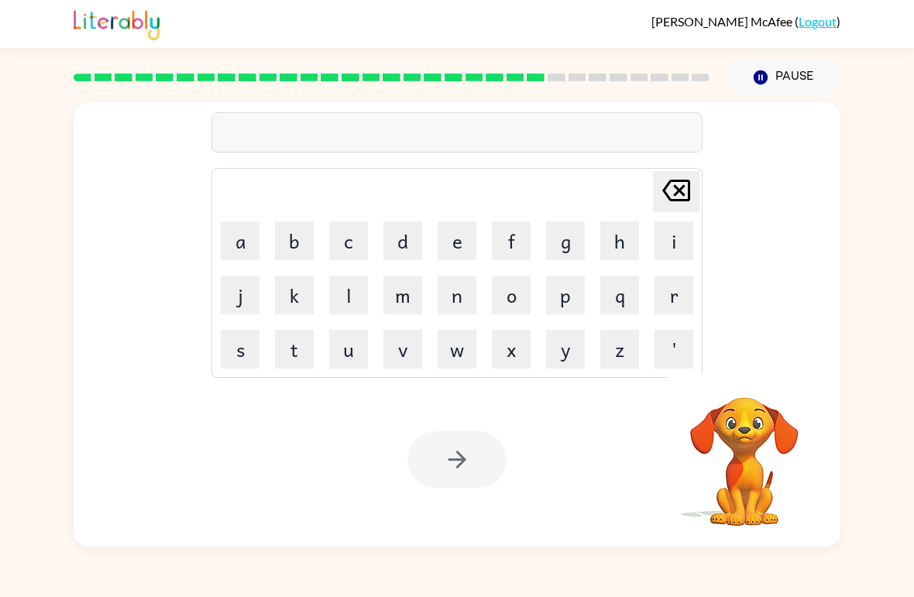
click at [457, 455] on div at bounding box center [456, 459] width 99 height 57
click at [740, 383] on icon "button" at bounding box center [744, 377] width 22 height 22
click at [678, 256] on button "i" at bounding box center [673, 241] width 39 height 39
click at [678, 195] on icon "Delete Delete last character input" at bounding box center [676, 190] width 37 height 37
click at [457, 364] on button "w" at bounding box center [457, 349] width 39 height 39
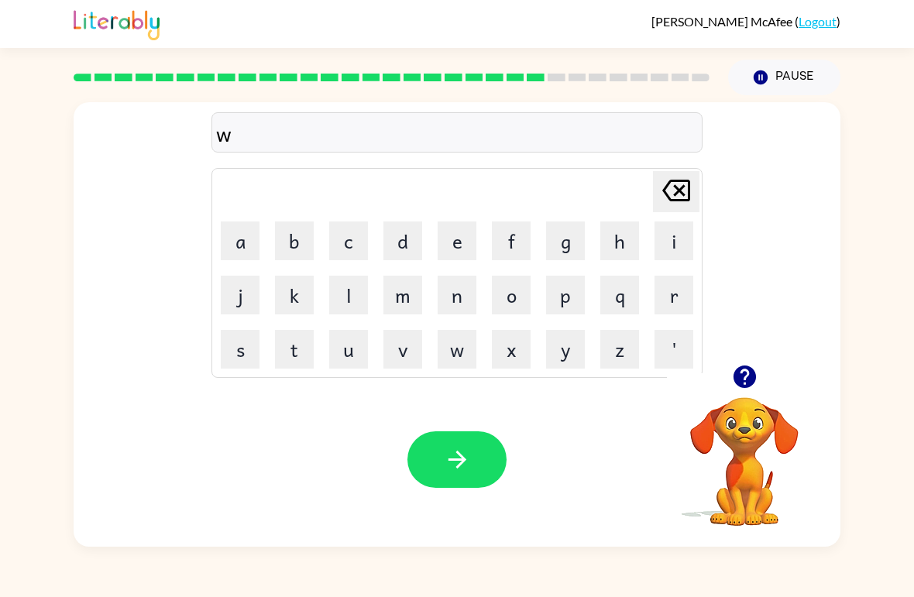
click at [688, 239] on button "i" at bounding box center [673, 241] width 39 height 39
click at [452, 306] on button "n" at bounding box center [457, 295] width 39 height 39
click at [280, 365] on button "t" at bounding box center [294, 349] width 39 height 39
click at [453, 248] on button "e" at bounding box center [457, 241] width 39 height 39
click at [675, 314] on button "r" at bounding box center [673, 295] width 39 height 39
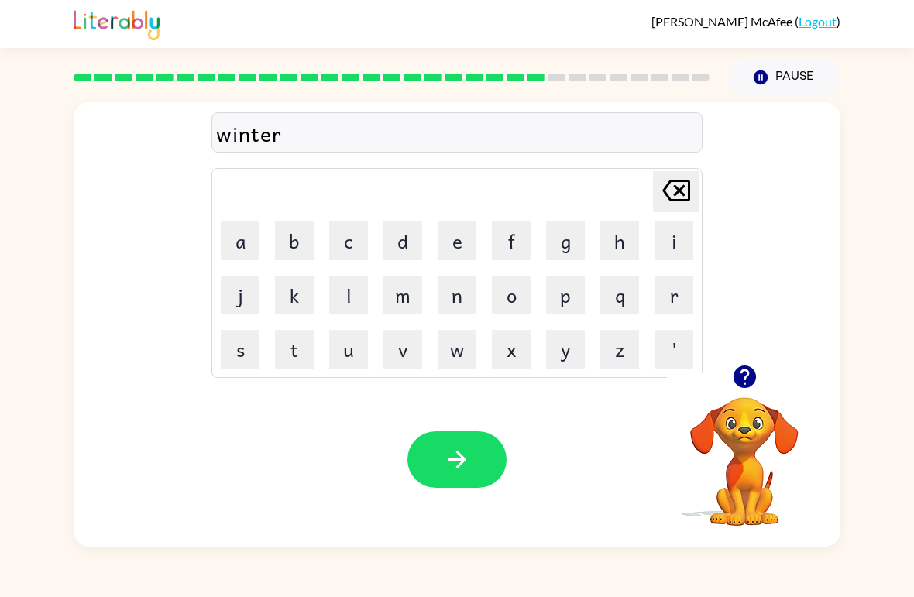
click at [463, 470] on icon "button" at bounding box center [457, 459] width 27 height 27
click at [345, 241] on button "c" at bounding box center [348, 241] width 39 height 39
click at [623, 235] on button "h" at bounding box center [619, 241] width 39 height 39
click at [452, 259] on button "e" at bounding box center [457, 241] width 39 height 39
click at [454, 250] on button "e" at bounding box center [457, 241] width 39 height 39
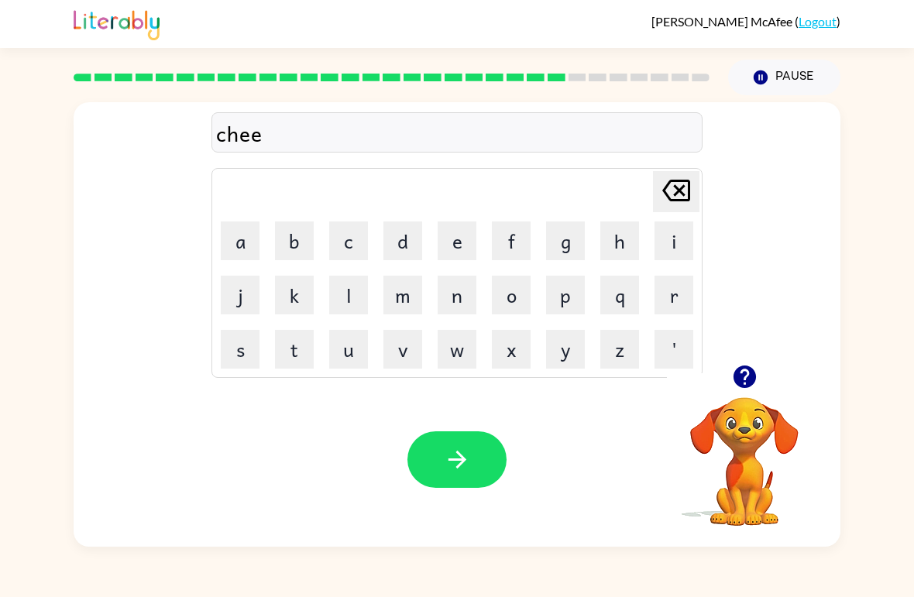
click at [237, 359] on button "s" at bounding box center [240, 349] width 39 height 39
click at [299, 362] on button "t" at bounding box center [294, 349] width 39 height 39
click at [461, 481] on button "button" at bounding box center [456, 459] width 99 height 57
click at [245, 359] on button "s" at bounding box center [240, 349] width 39 height 39
click at [347, 358] on button "u" at bounding box center [348, 349] width 39 height 39
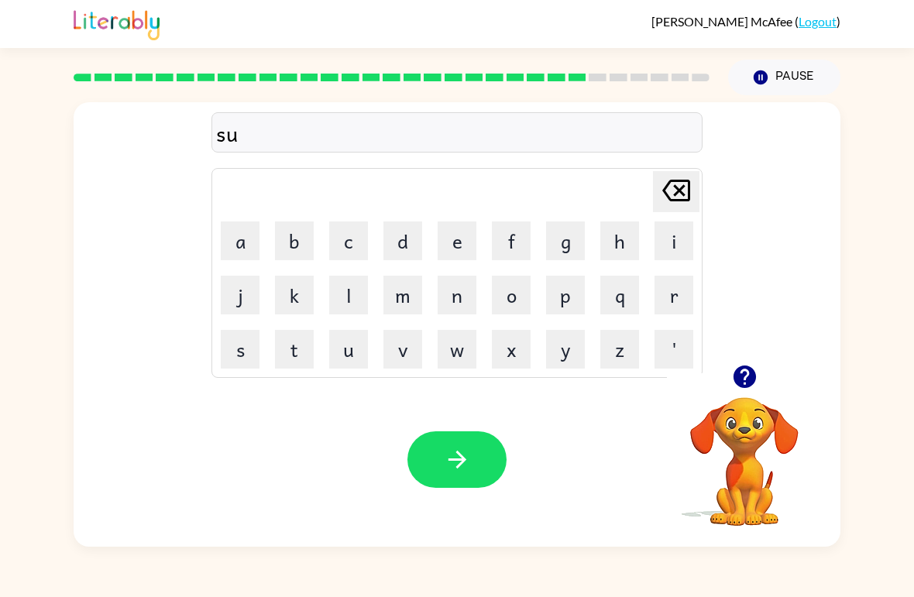
click at [294, 339] on button "t" at bounding box center [294, 349] width 39 height 39
click at [442, 245] on button "e" at bounding box center [457, 241] width 39 height 39
click at [462, 299] on button "n" at bounding box center [457, 295] width 39 height 39
click at [448, 457] on icon "button" at bounding box center [457, 459] width 27 height 27
click at [357, 238] on button "c" at bounding box center [348, 241] width 39 height 39
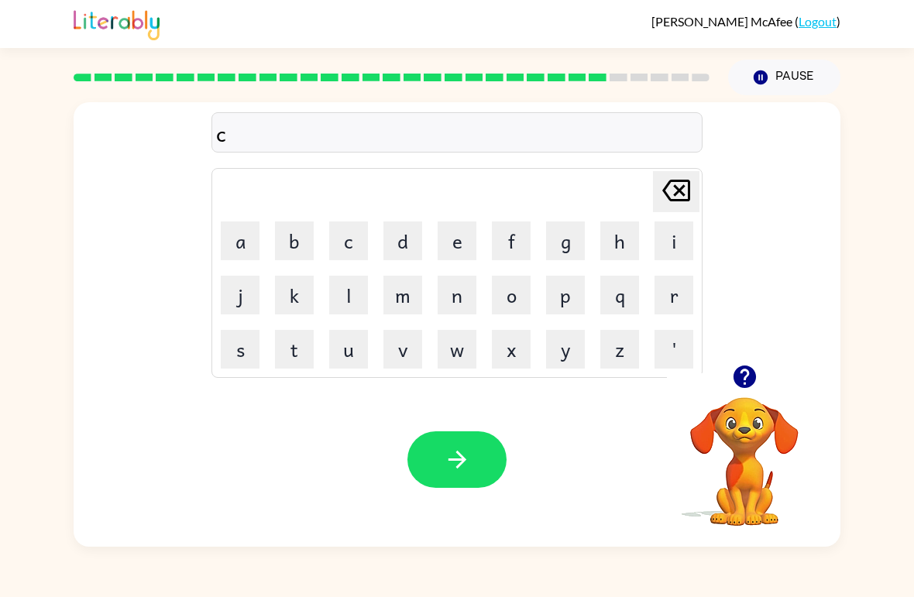
click at [511, 293] on button "o" at bounding box center [511, 295] width 39 height 39
click at [462, 290] on button "n" at bounding box center [457, 295] width 39 height 39
click at [447, 233] on button "e" at bounding box center [457, 241] width 39 height 39
click at [461, 471] on icon "button" at bounding box center [457, 459] width 27 height 27
click at [338, 233] on button "c" at bounding box center [348, 241] width 39 height 39
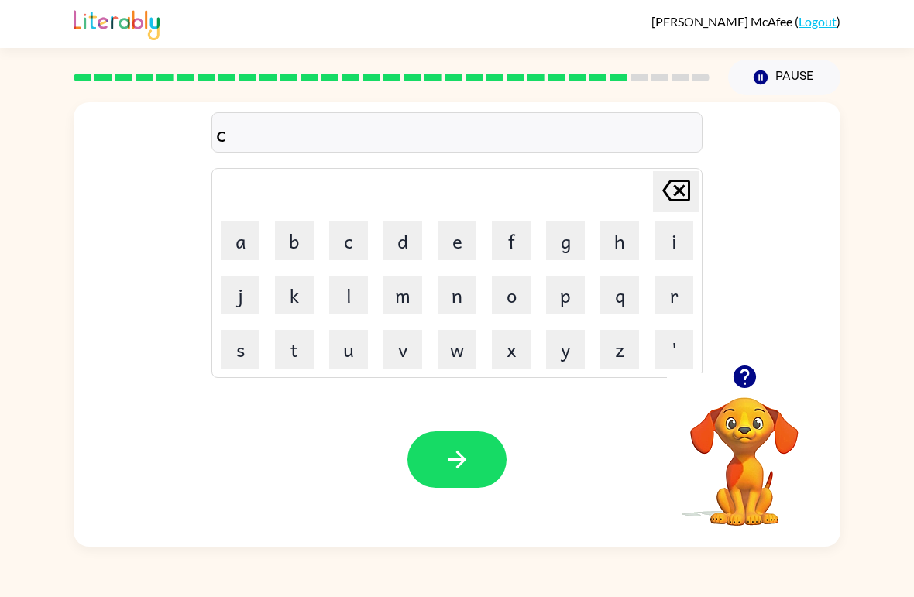
click at [604, 263] on td "h" at bounding box center [619, 241] width 53 height 53
click at [618, 246] on button "h" at bounding box center [619, 241] width 39 height 39
click at [246, 245] on button "a" at bounding box center [240, 241] width 39 height 39
click at [452, 300] on button "n" at bounding box center [457, 295] width 39 height 39
click at [476, 441] on button "button" at bounding box center [456, 459] width 99 height 57
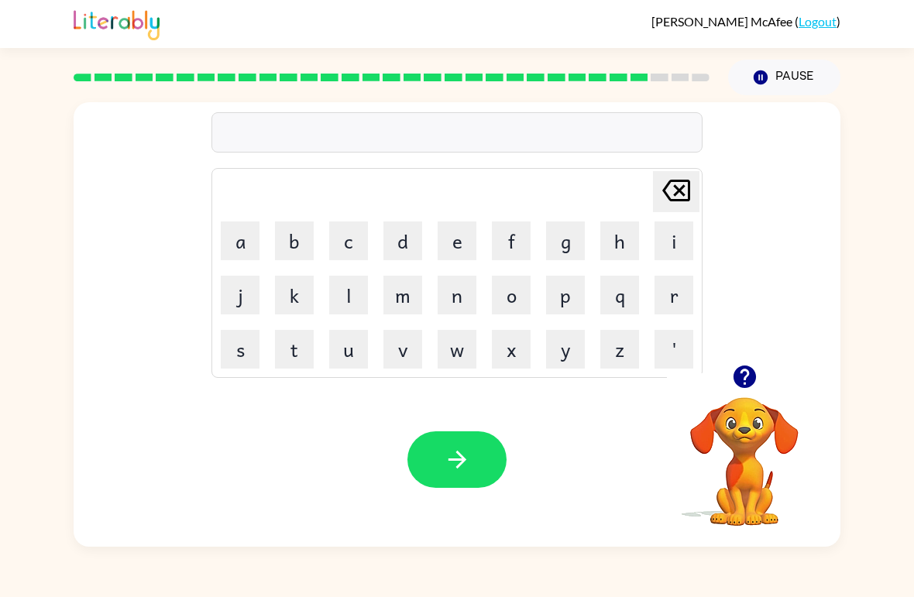
click at [252, 360] on button "s" at bounding box center [240, 349] width 39 height 39
click at [627, 243] on button "h" at bounding box center [619, 241] width 39 height 39
click at [747, 412] on video "Your browser must support playing .mp4 files to use Literably. Please try using…" at bounding box center [744, 450] width 155 height 155
click at [744, 367] on icon "button" at bounding box center [744, 377] width 22 height 22
click at [308, 222] on button "b" at bounding box center [294, 241] width 39 height 39
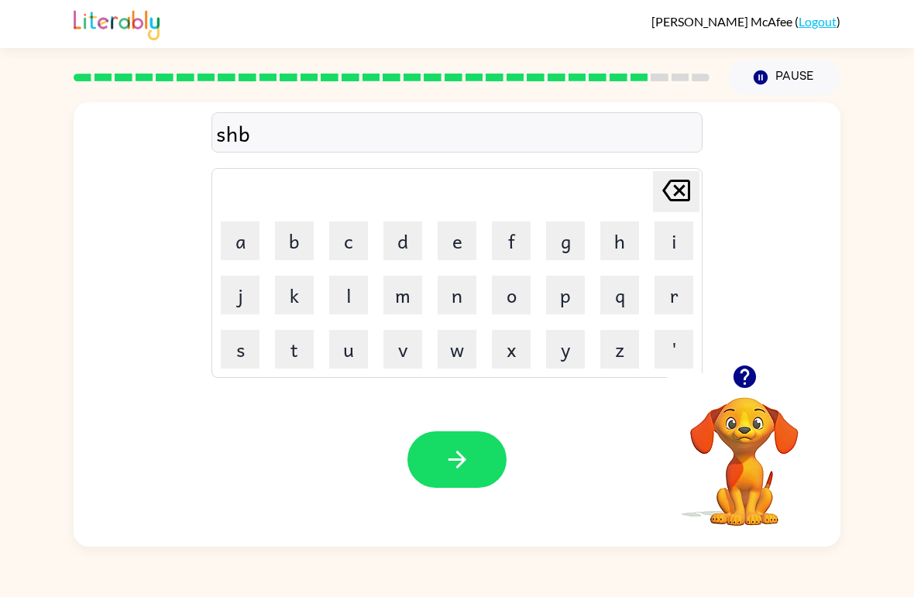
click at [682, 198] on icon "Delete Delete last character input" at bounding box center [676, 190] width 37 height 37
click at [356, 367] on button "u" at bounding box center [348, 349] width 39 height 39
click at [296, 383] on div "Your browser must support playing .mp4 files to use Literably. Please try using…" at bounding box center [457, 460] width 767 height 174
click at [336, 344] on button "u" at bounding box center [348, 349] width 39 height 39
click at [676, 211] on div "Delete Delete last character input" at bounding box center [676, 191] width 37 height 39
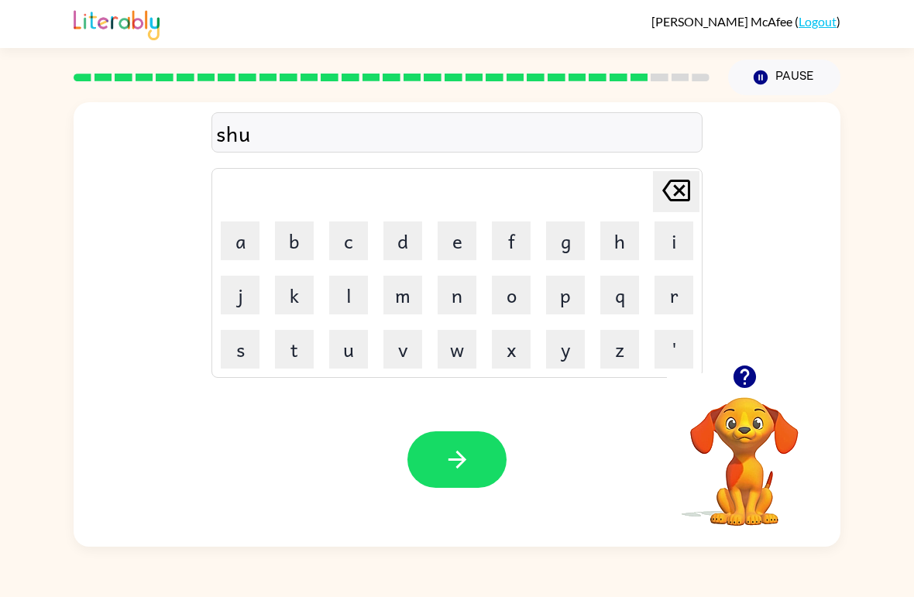
click at [303, 362] on button "t" at bounding box center [294, 349] width 39 height 39
click at [486, 466] on button "button" at bounding box center [456, 459] width 99 height 57
click at [630, 243] on button "h" at bounding box center [619, 241] width 39 height 39
click at [684, 184] on icon "Delete Delete last character input" at bounding box center [676, 190] width 37 height 37
click at [294, 359] on button "t" at bounding box center [294, 349] width 39 height 39
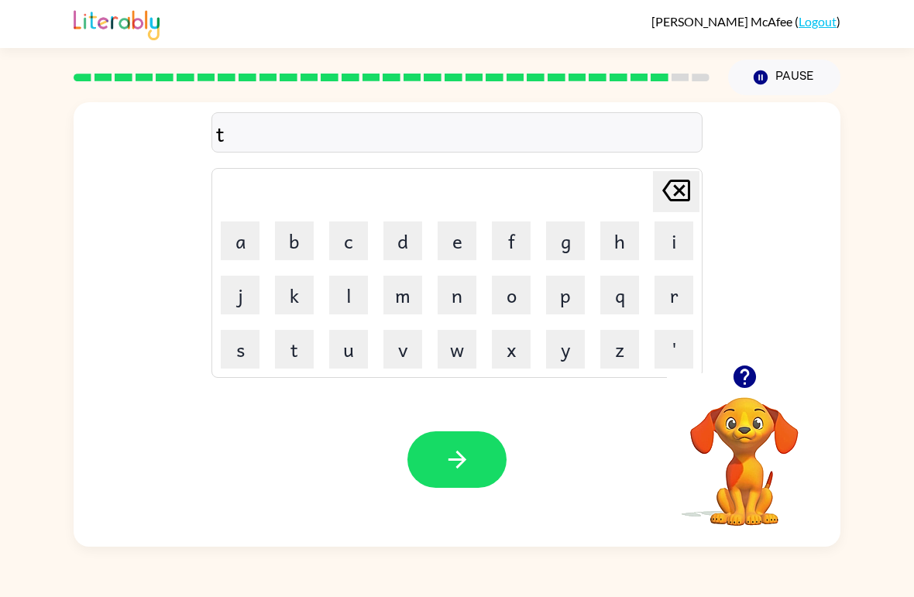
click at [614, 246] on button "h" at bounding box center [619, 241] width 39 height 39
click at [441, 237] on button "e" at bounding box center [457, 241] width 39 height 39
click at [672, 313] on button "r" at bounding box center [673, 295] width 39 height 39
click at [234, 349] on button "s" at bounding box center [240, 349] width 39 height 39
click at [311, 344] on button "t" at bounding box center [294, 349] width 39 height 39
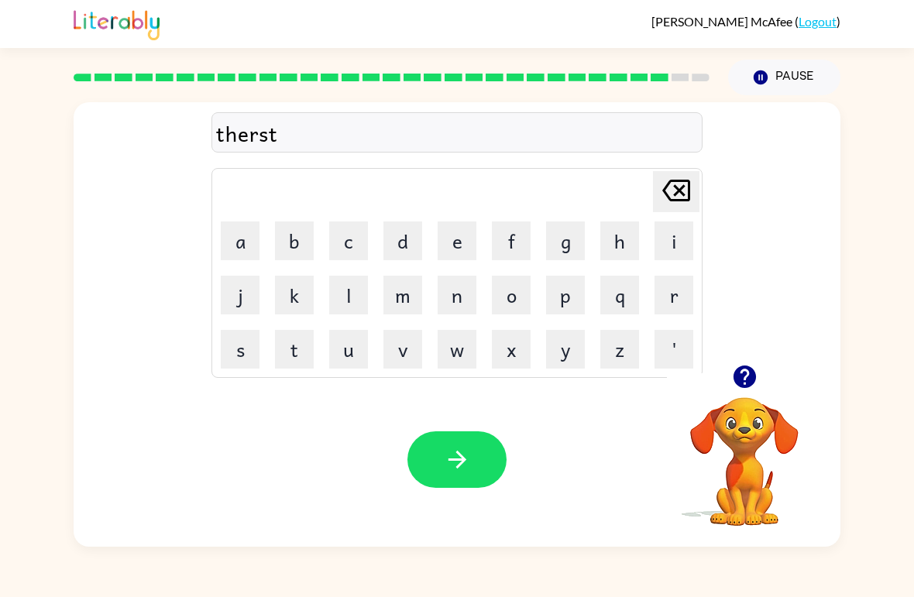
click at [454, 479] on button "button" at bounding box center [456, 459] width 99 height 57
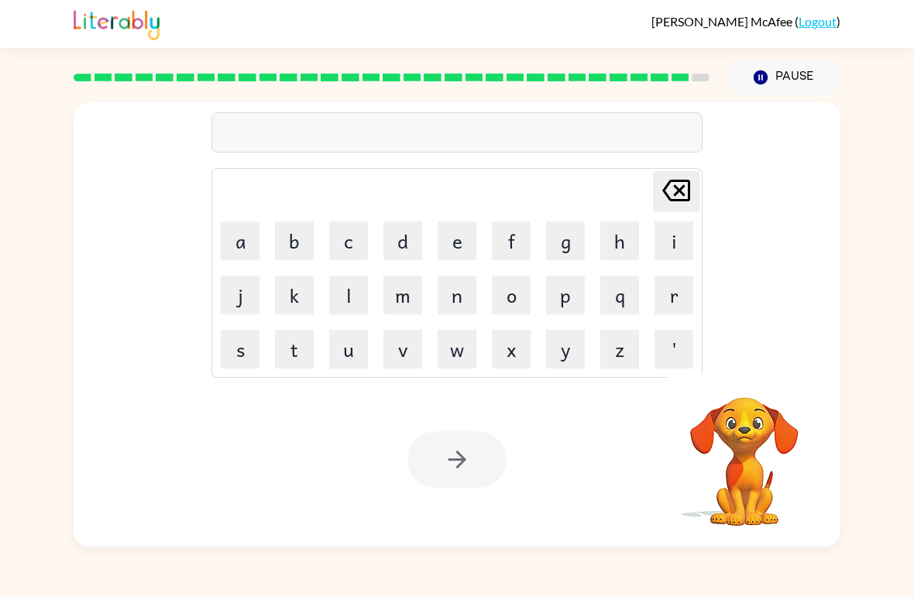
click at [671, 289] on button "r" at bounding box center [673, 295] width 39 height 39
click at [737, 376] on icon "button" at bounding box center [744, 377] width 22 height 22
click at [675, 246] on button "i" at bounding box center [673, 241] width 39 height 39
click at [563, 314] on button "p" at bounding box center [565, 295] width 39 height 39
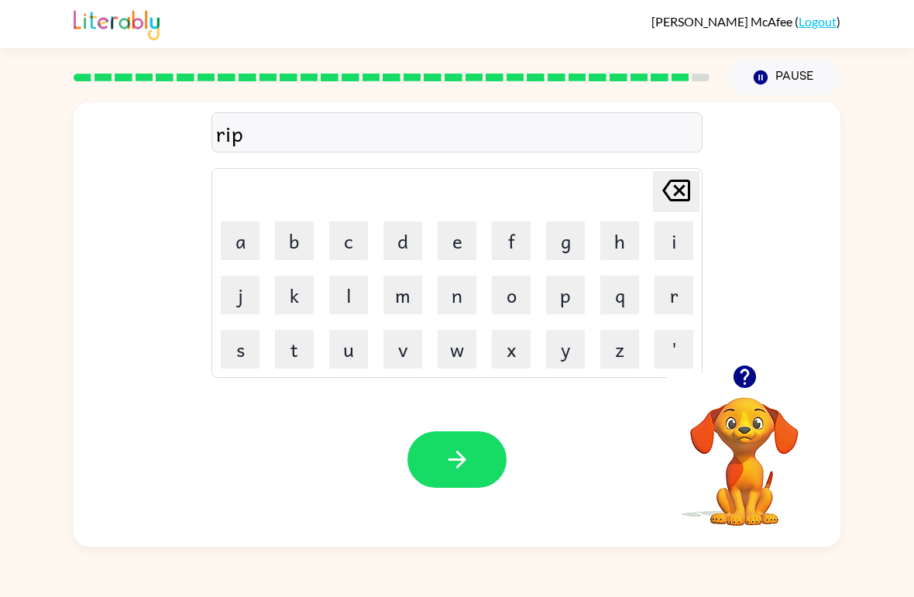
click at [452, 252] on button "e" at bounding box center [457, 241] width 39 height 39
click at [407, 482] on div at bounding box center [456, 459] width 99 height 57
click at [478, 460] on button "button" at bounding box center [456, 459] width 99 height 57
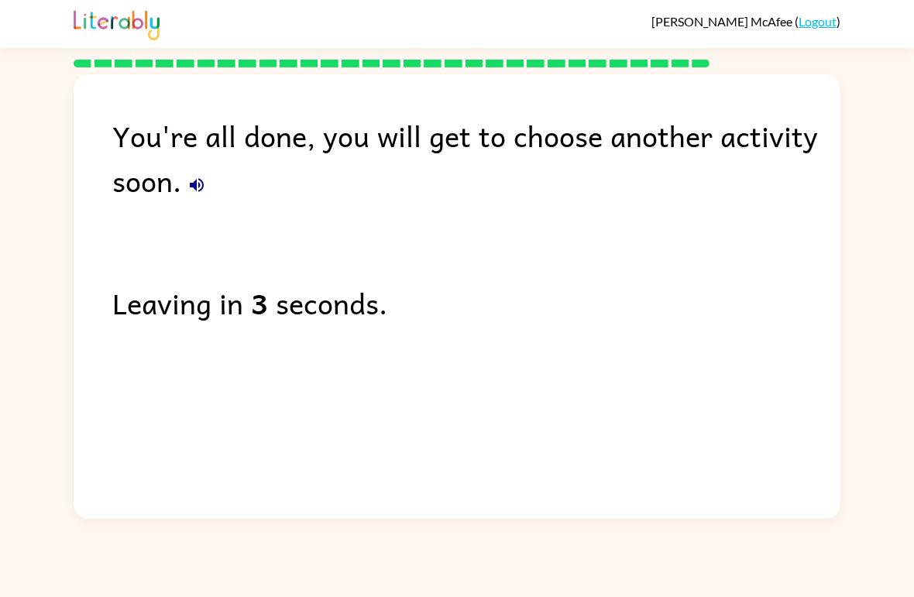
click at [181, 185] on button "button" at bounding box center [196, 185] width 31 height 31
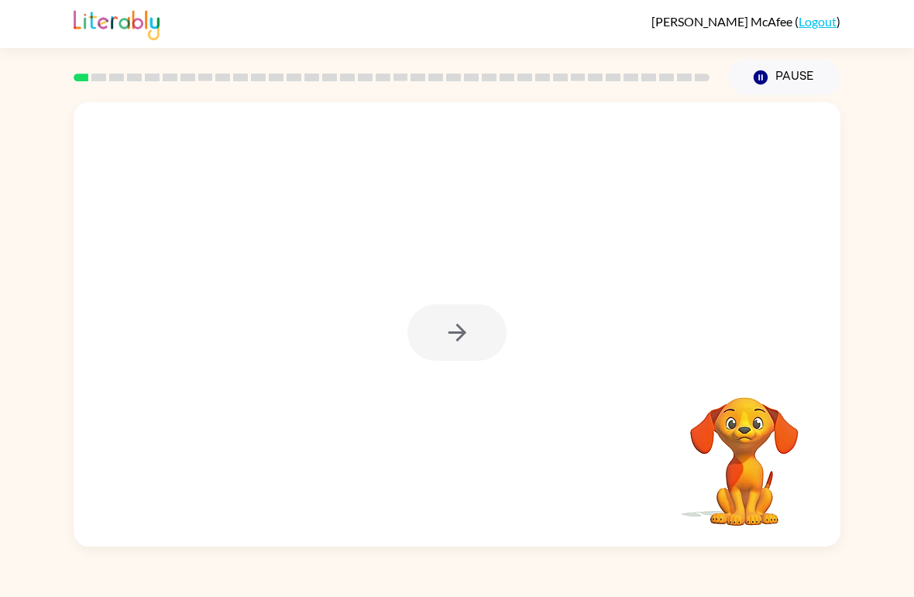
click at [445, 355] on div at bounding box center [456, 332] width 99 height 57
click at [461, 341] on div at bounding box center [456, 332] width 99 height 57
click at [452, 328] on div at bounding box center [456, 332] width 99 height 57
click at [483, 318] on div at bounding box center [456, 332] width 99 height 57
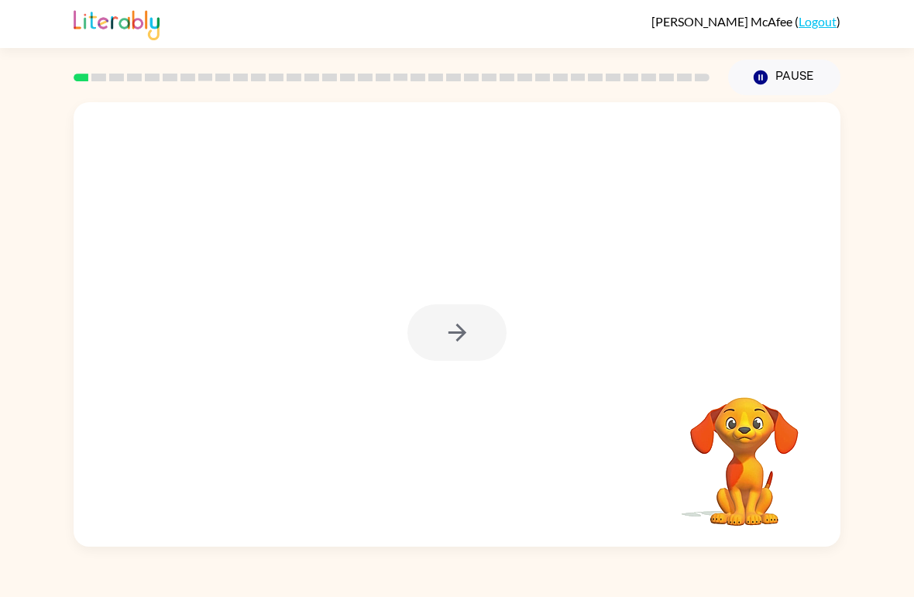
click at [468, 329] on div at bounding box center [456, 332] width 99 height 57
click at [467, 328] on div at bounding box center [456, 332] width 99 height 57
click at [453, 352] on div at bounding box center [456, 332] width 99 height 57
click at [471, 308] on div at bounding box center [456, 332] width 99 height 57
click at [460, 322] on icon "button" at bounding box center [457, 332] width 27 height 27
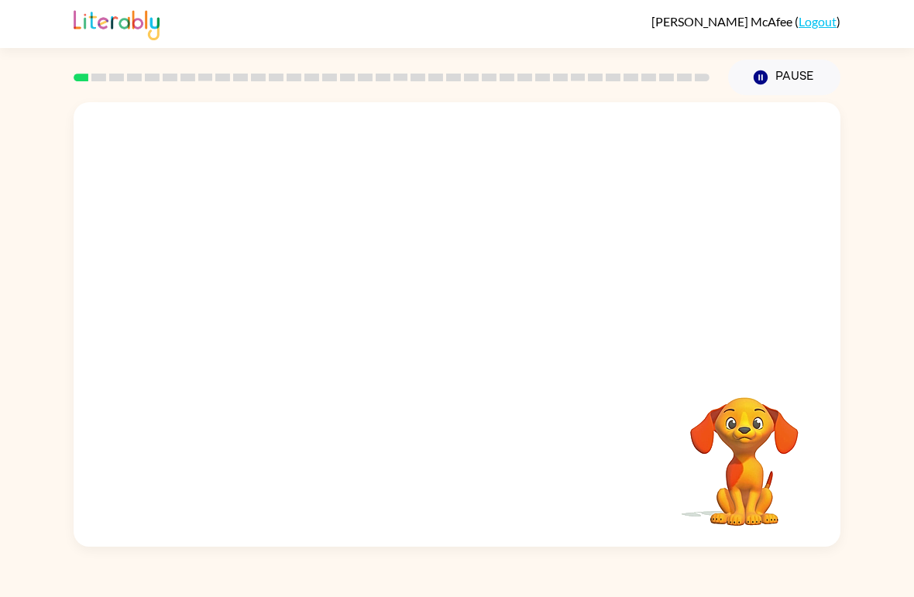
click at [459, 321] on div at bounding box center [419, 297] width 661 height 57
click at [461, 334] on div at bounding box center [457, 324] width 767 height 445
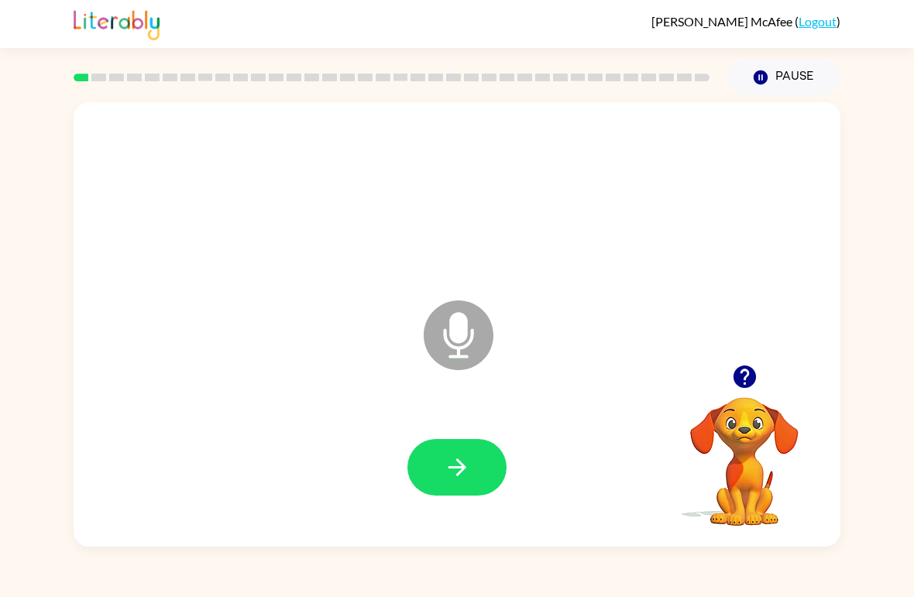
click at [474, 459] on button "button" at bounding box center [456, 467] width 99 height 57
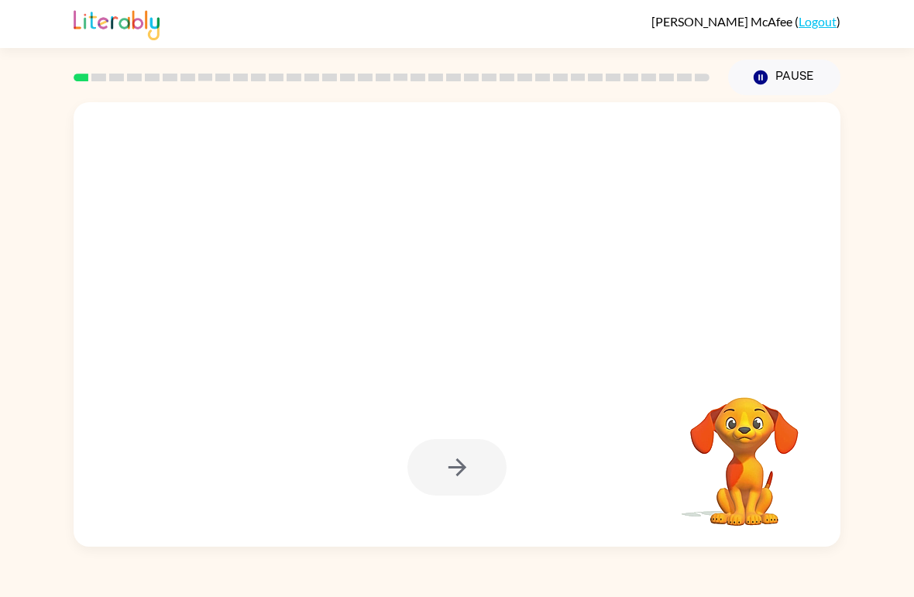
click at [449, 461] on div at bounding box center [456, 467] width 99 height 57
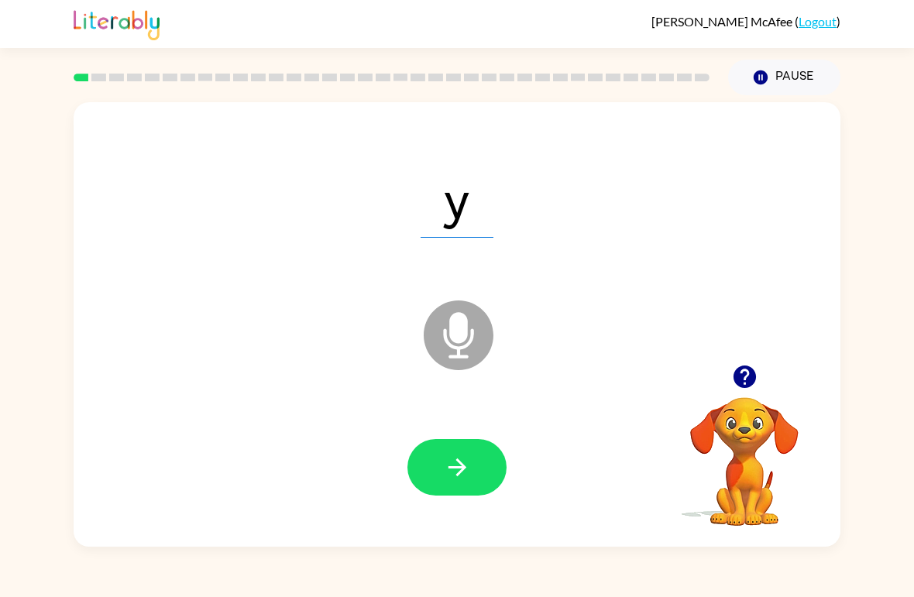
click at [493, 473] on button "button" at bounding box center [456, 467] width 99 height 57
click at [465, 469] on icon "button" at bounding box center [457, 467] width 18 height 18
click at [482, 476] on button "button" at bounding box center [456, 467] width 99 height 57
click at [462, 480] on icon "button" at bounding box center [457, 467] width 27 height 27
click at [473, 463] on button "button" at bounding box center [456, 467] width 99 height 57
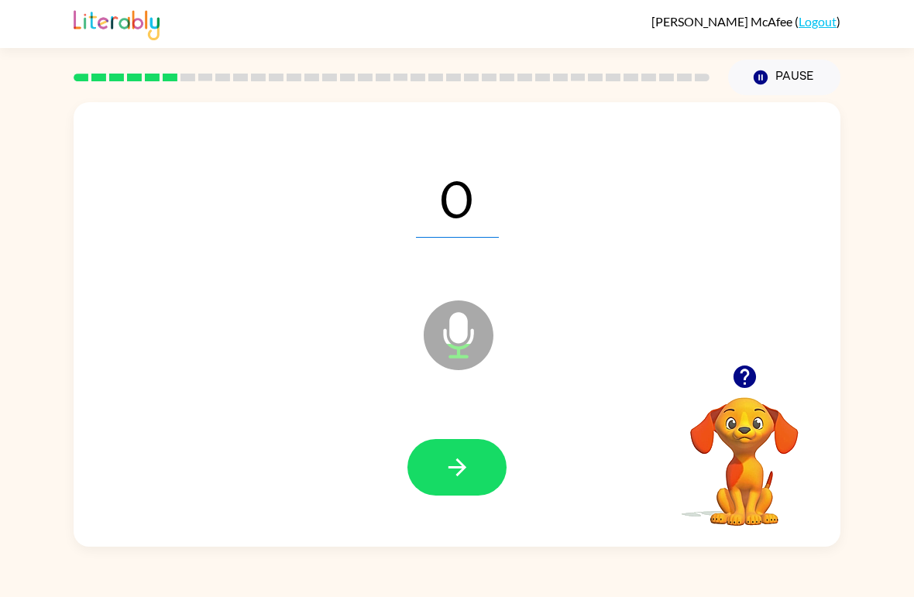
click at [460, 474] on icon "button" at bounding box center [457, 467] width 18 height 18
click at [407, 474] on button "button" at bounding box center [456, 467] width 99 height 57
click at [462, 489] on button "button" at bounding box center [456, 467] width 99 height 57
click at [477, 468] on button "button" at bounding box center [456, 467] width 99 height 57
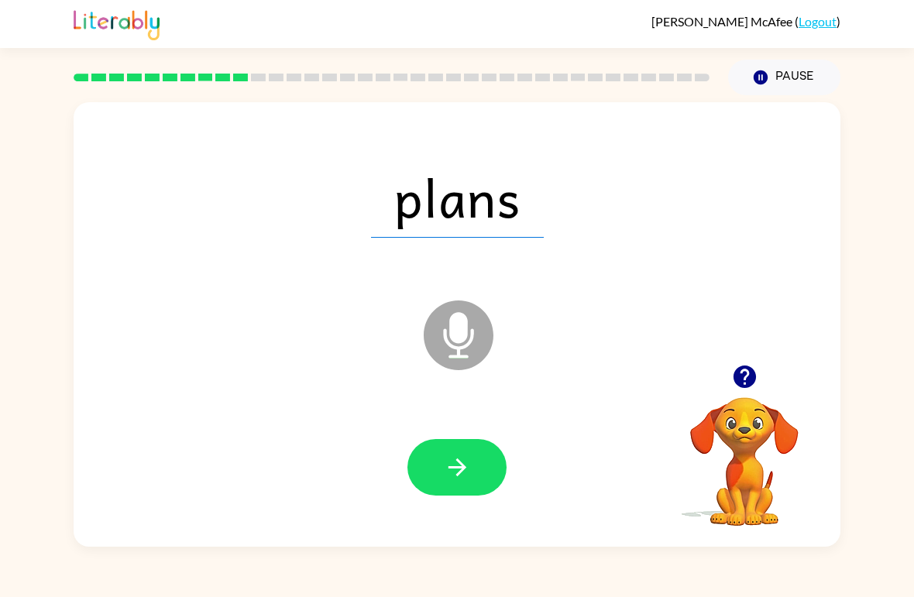
click at [459, 464] on icon "button" at bounding box center [457, 467] width 18 height 18
click at [461, 474] on icon "button" at bounding box center [457, 467] width 27 height 27
click at [465, 457] on icon "button" at bounding box center [457, 467] width 27 height 27
click at [434, 469] on button "button" at bounding box center [456, 467] width 99 height 57
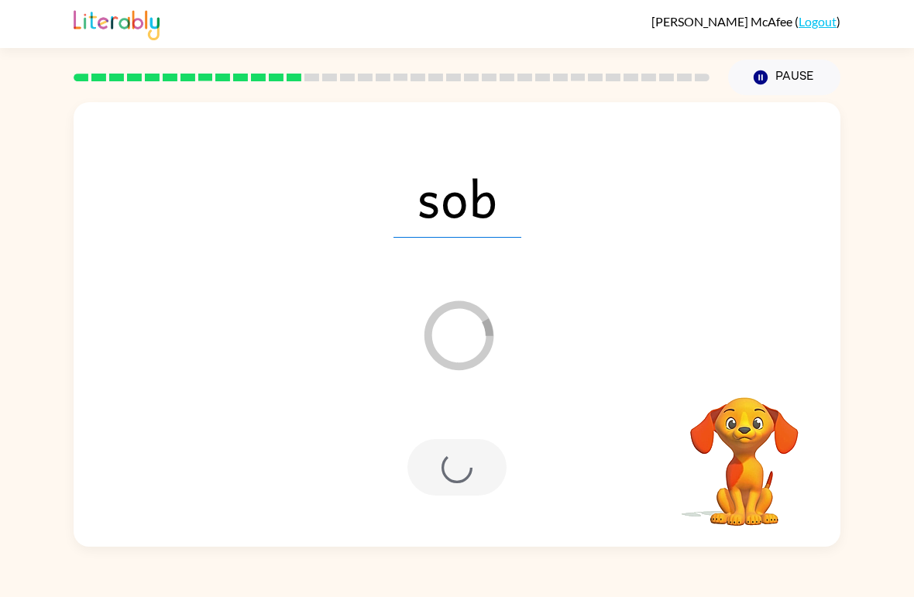
click at [905, 221] on div "sob Loader Your response is being sent to our graders Your browser must support…" at bounding box center [457, 321] width 914 height 452
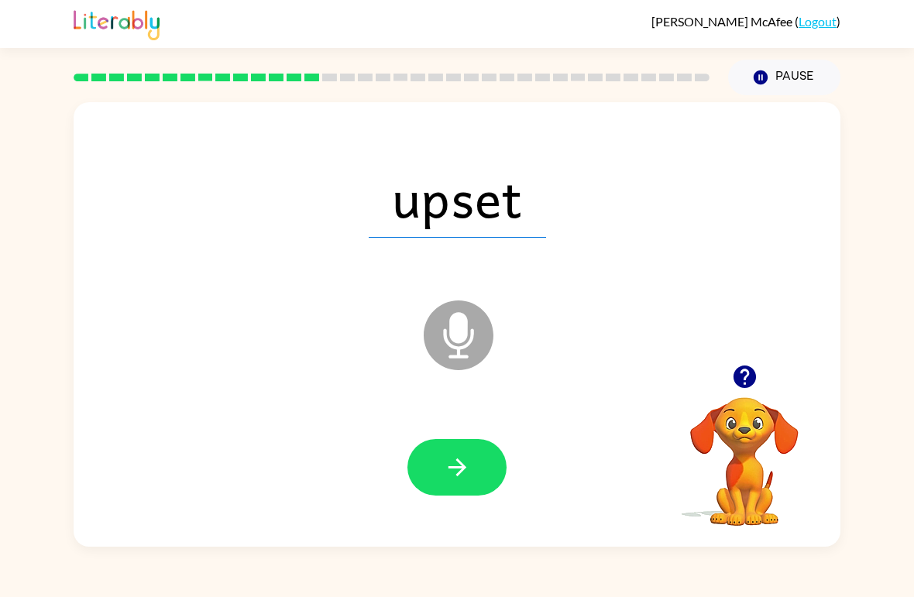
click at [474, 478] on button "button" at bounding box center [456, 467] width 99 height 57
click at [442, 487] on button "button" at bounding box center [456, 467] width 99 height 57
click at [461, 478] on icon "button" at bounding box center [457, 467] width 27 height 27
click at [429, 490] on button "button" at bounding box center [456, 467] width 99 height 57
click at [434, 472] on button "button" at bounding box center [456, 467] width 99 height 57
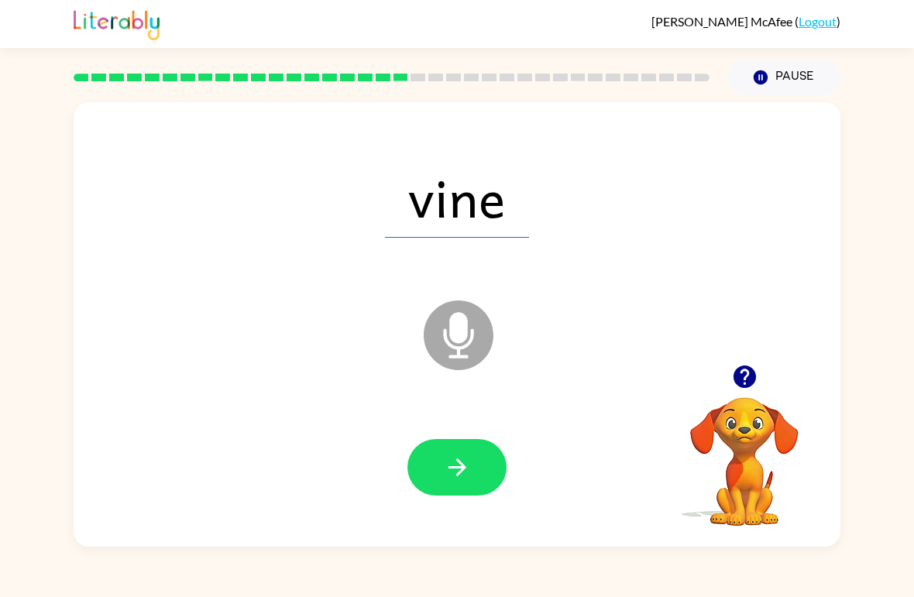
click at [471, 478] on button "button" at bounding box center [456, 467] width 99 height 57
click at [455, 465] on icon "button" at bounding box center [457, 467] width 27 height 27
click at [463, 466] on icon "button" at bounding box center [457, 467] width 18 height 18
click at [441, 470] on button "button" at bounding box center [456, 467] width 99 height 57
click at [471, 472] on button "button" at bounding box center [456, 467] width 99 height 57
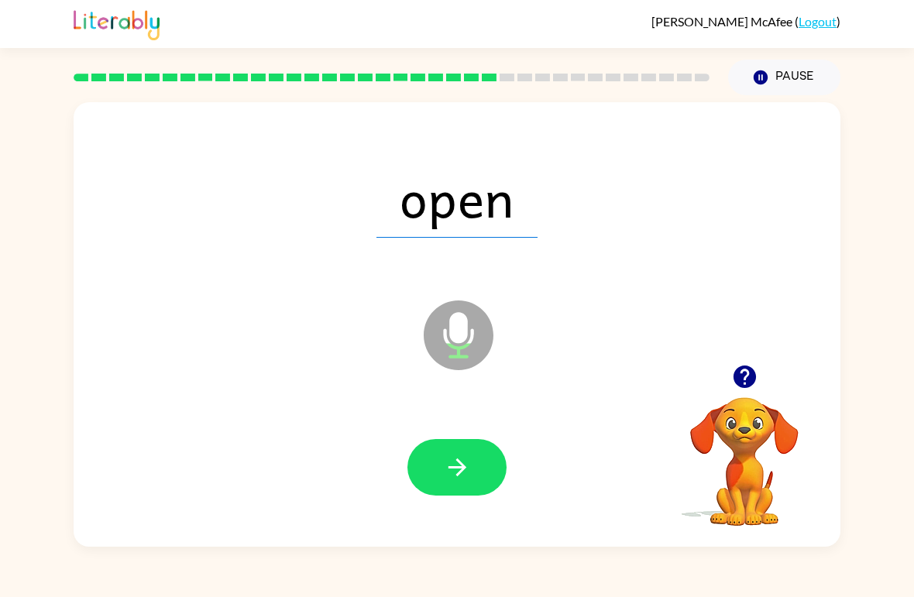
click at [458, 478] on icon "button" at bounding box center [457, 467] width 27 height 27
click at [456, 496] on button "button" at bounding box center [456, 467] width 99 height 57
click at [454, 467] on icon "button" at bounding box center [457, 467] width 27 height 27
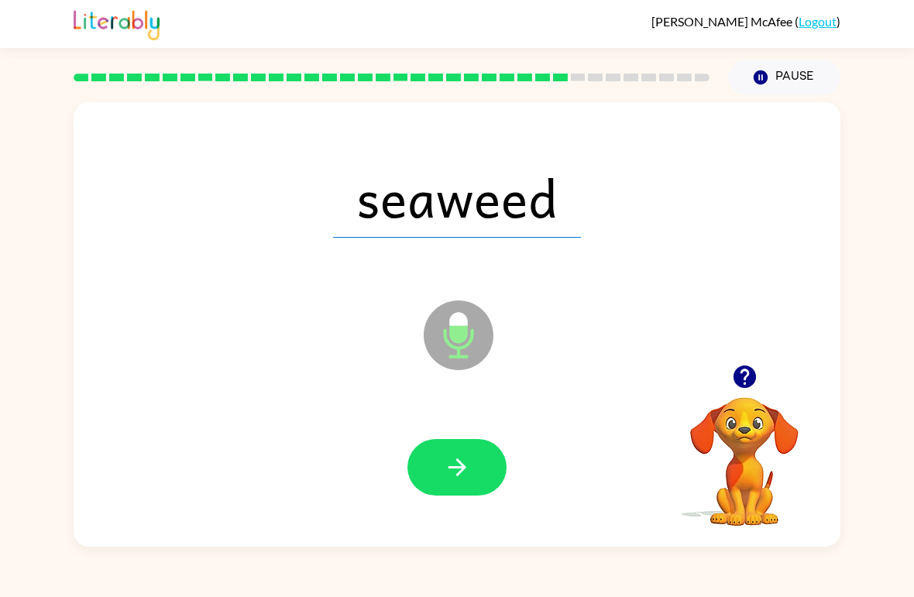
click at [441, 477] on button "button" at bounding box center [456, 467] width 99 height 57
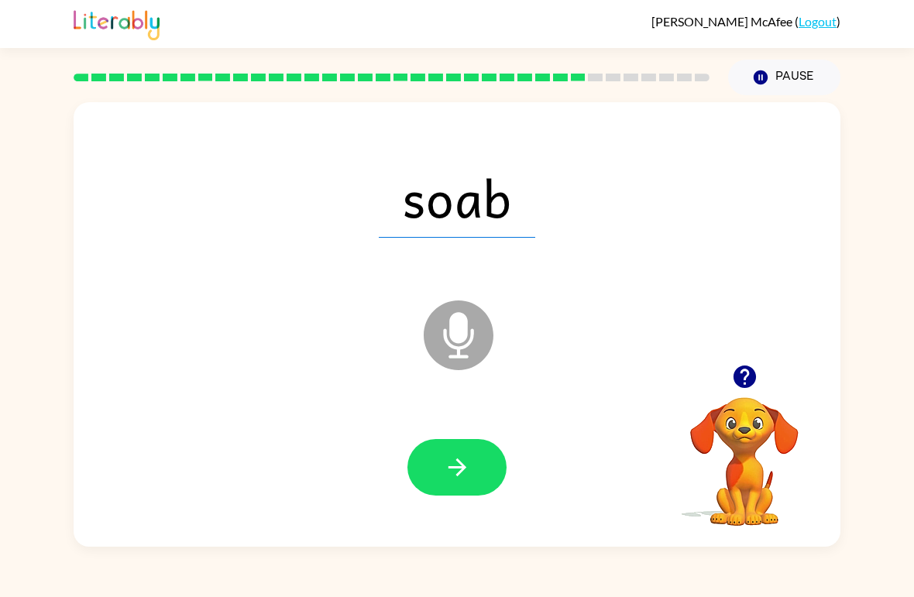
click at [462, 462] on icon "button" at bounding box center [457, 467] width 27 height 27
click at [468, 440] on button "button" at bounding box center [456, 467] width 99 height 57
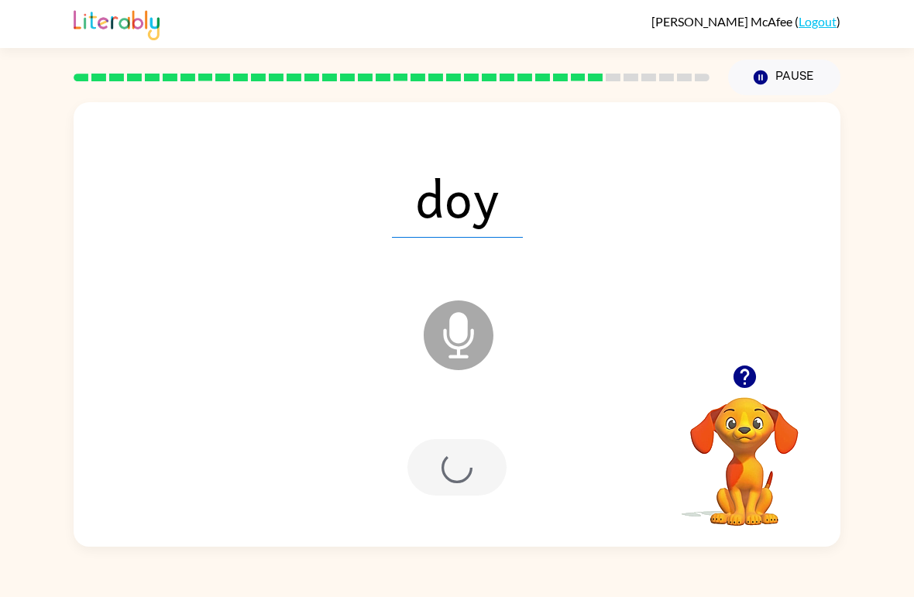
click at [485, 476] on div at bounding box center [456, 467] width 99 height 57
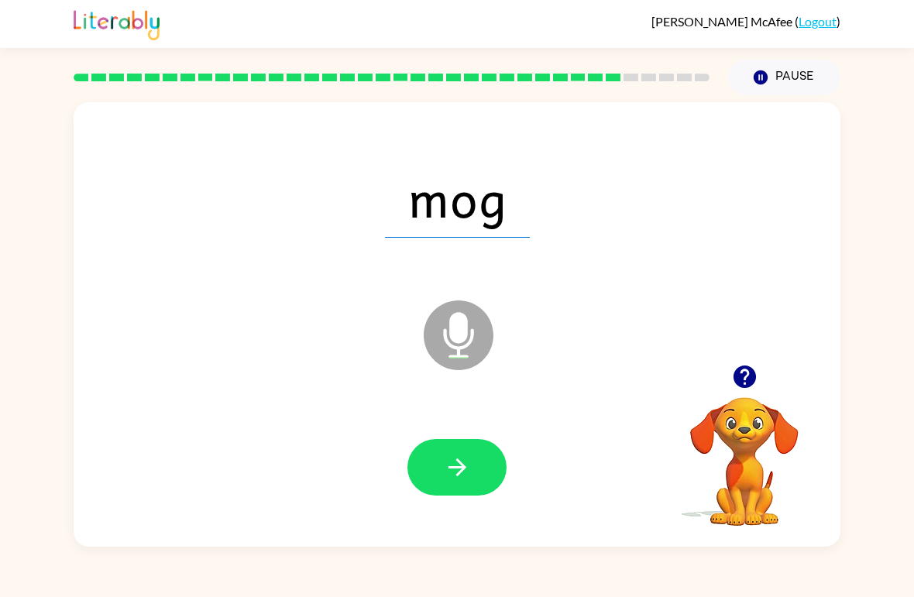
click at [456, 490] on button "button" at bounding box center [456, 467] width 99 height 57
click at [448, 470] on icon "button" at bounding box center [457, 467] width 27 height 27
click at [455, 472] on icon "button" at bounding box center [457, 467] width 27 height 27
click at [474, 455] on button "button" at bounding box center [456, 467] width 99 height 57
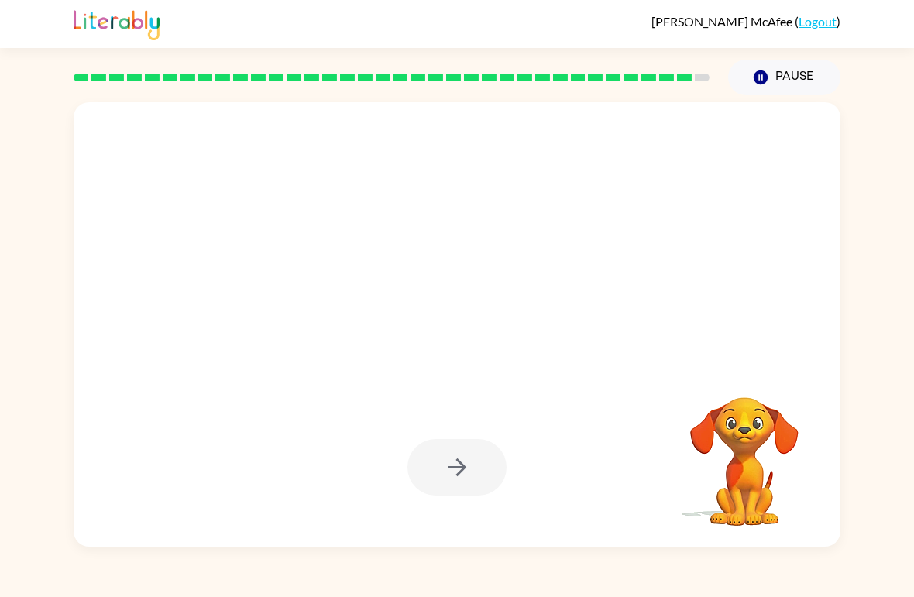
click at [449, 476] on div at bounding box center [456, 467] width 99 height 57
click at [616, 371] on div at bounding box center [457, 324] width 767 height 445
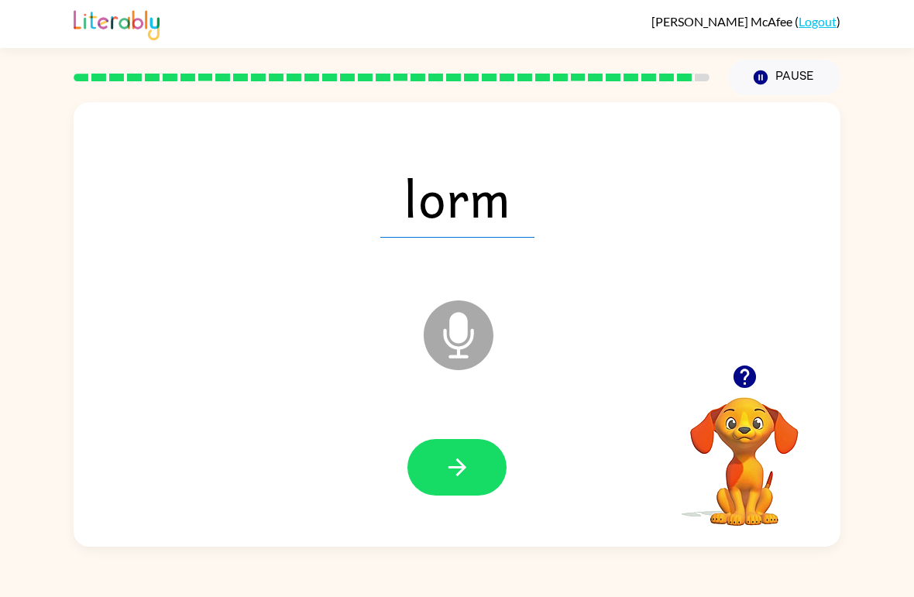
click at [457, 478] on icon "button" at bounding box center [457, 467] width 27 height 27
